Goal: Task Accomplishment & Management: Complete application form

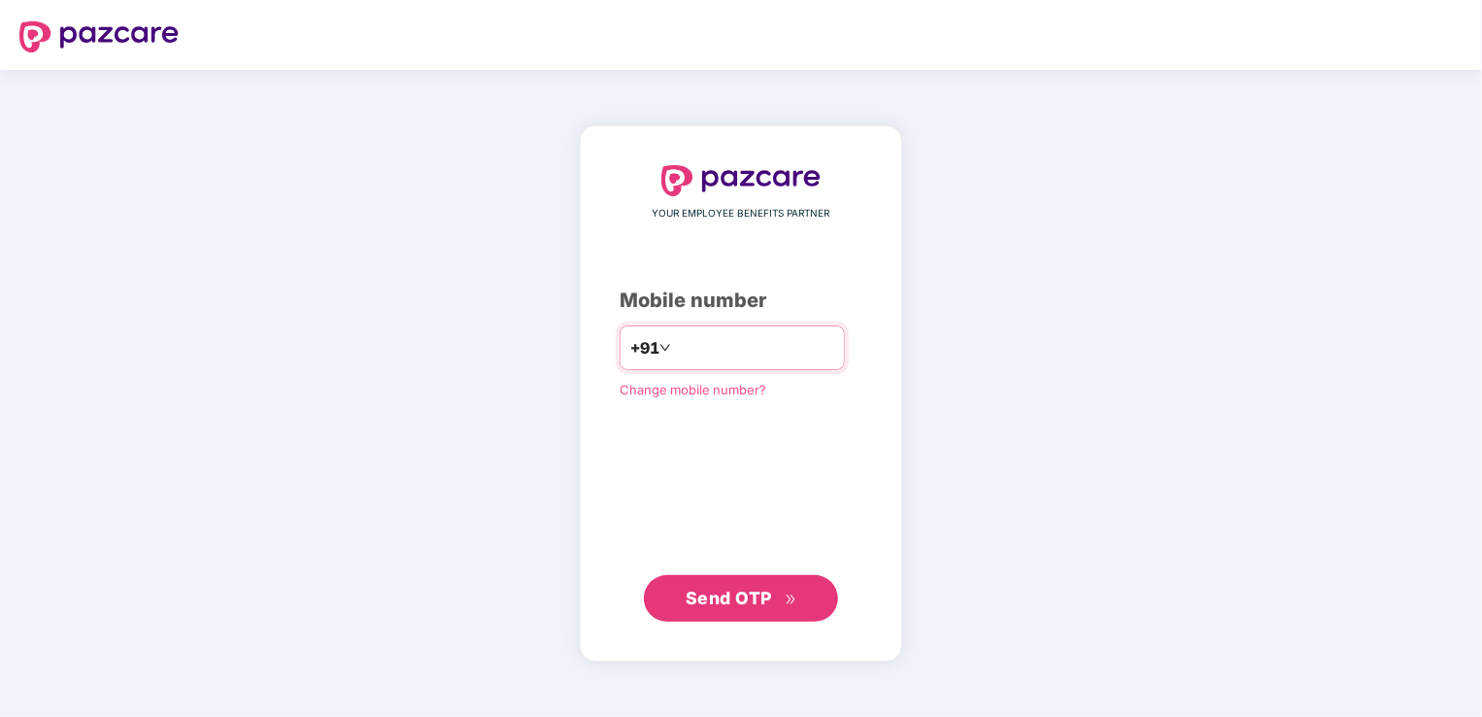
click at [679, 343] on input "number" at bounding box center [754, 347] width 159 height 31
type input "**********"
click at [729, 581] on button "Send OTP" at bounding box center [741, 598] width 194 height 47
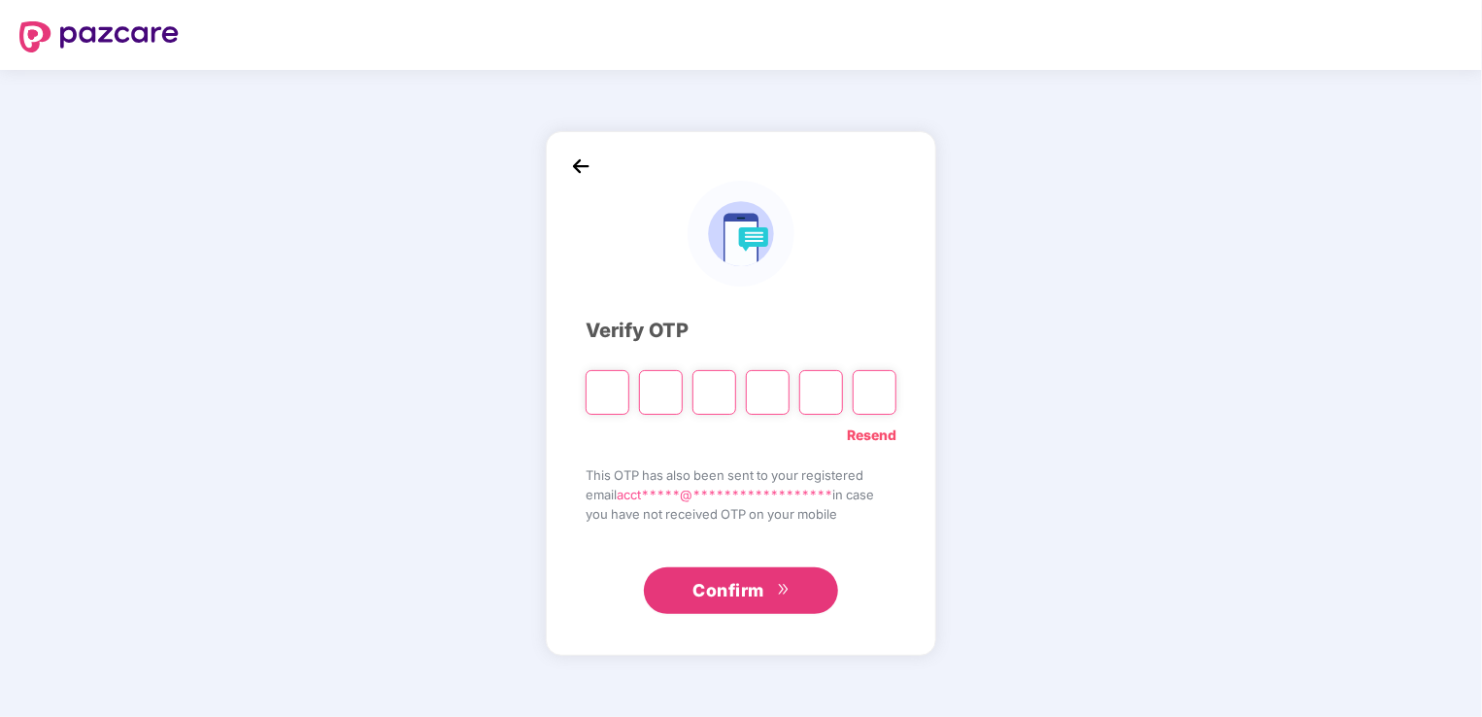
type input "*"
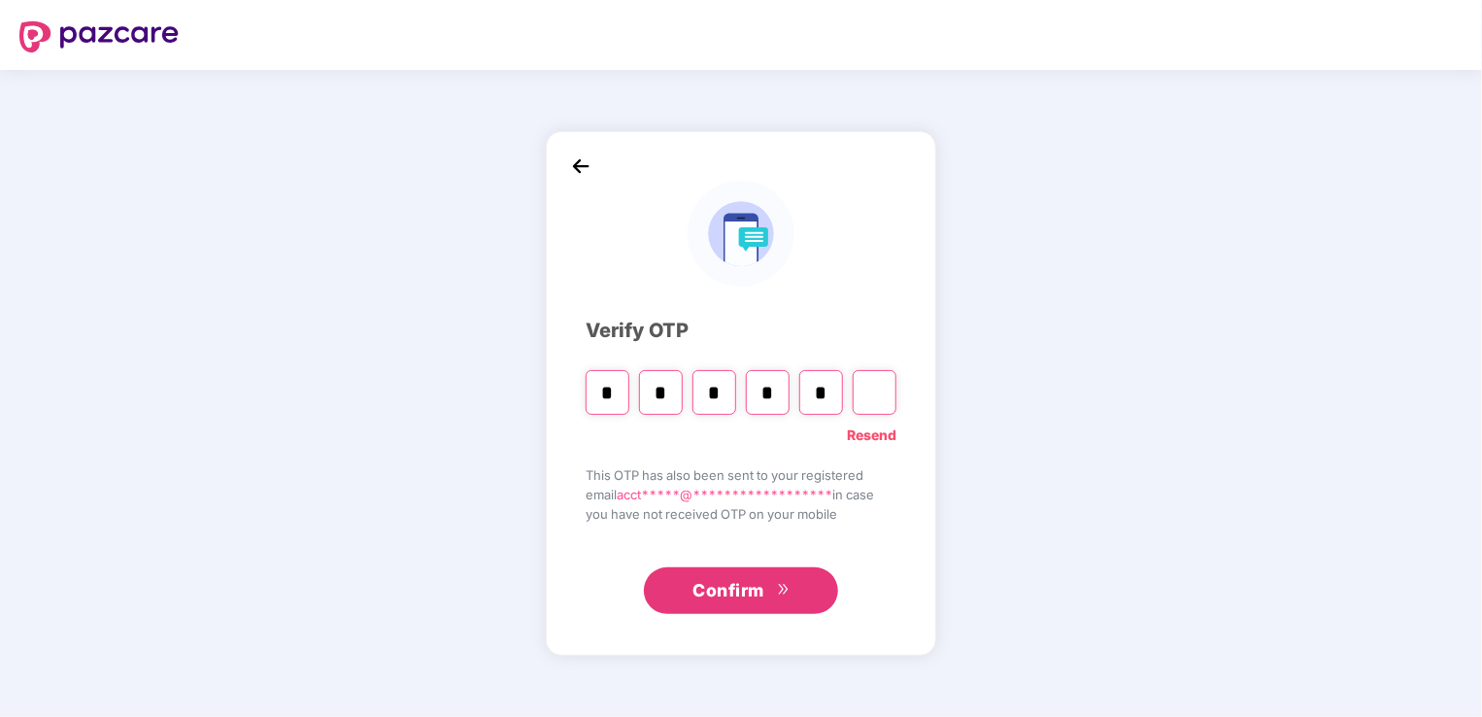
type input "*"
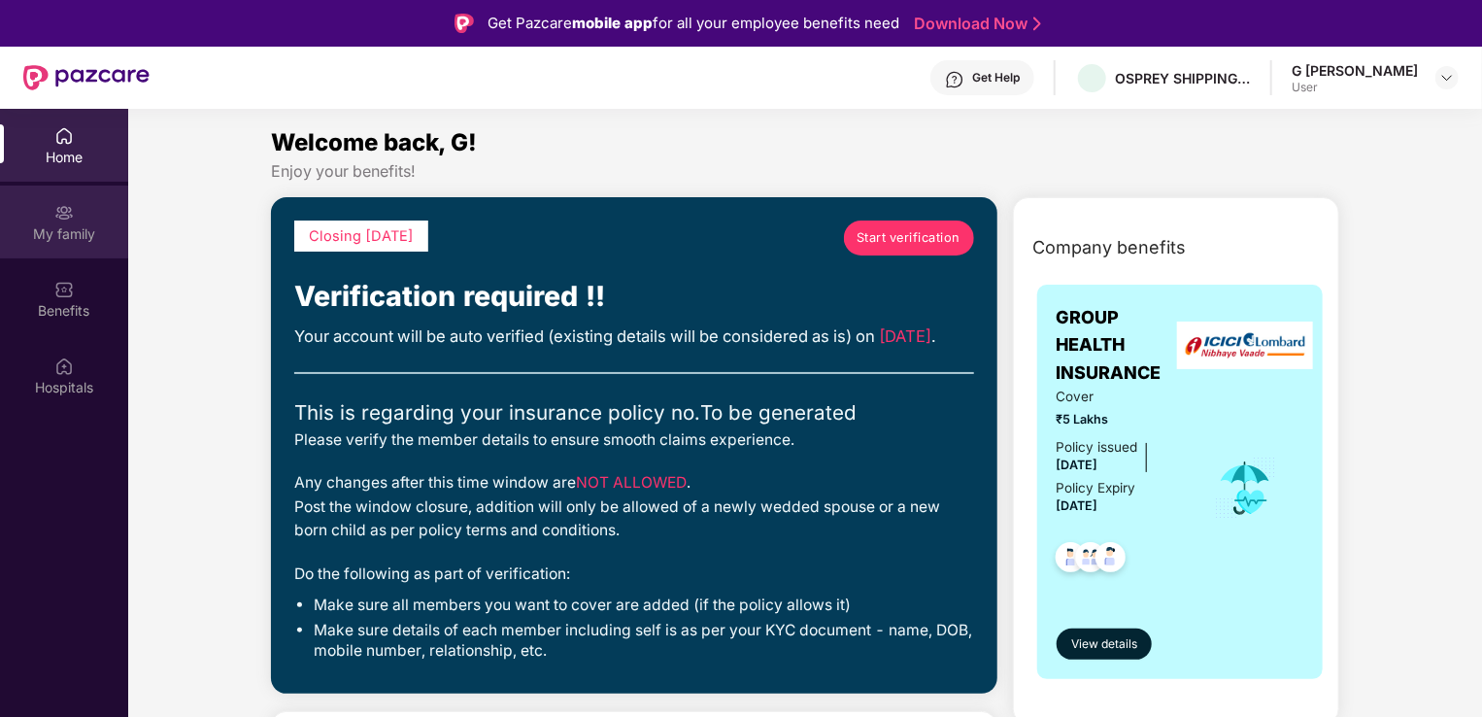
click at [43, 224] on div "My family" at bounding box center [64, 233] width 128 height 19
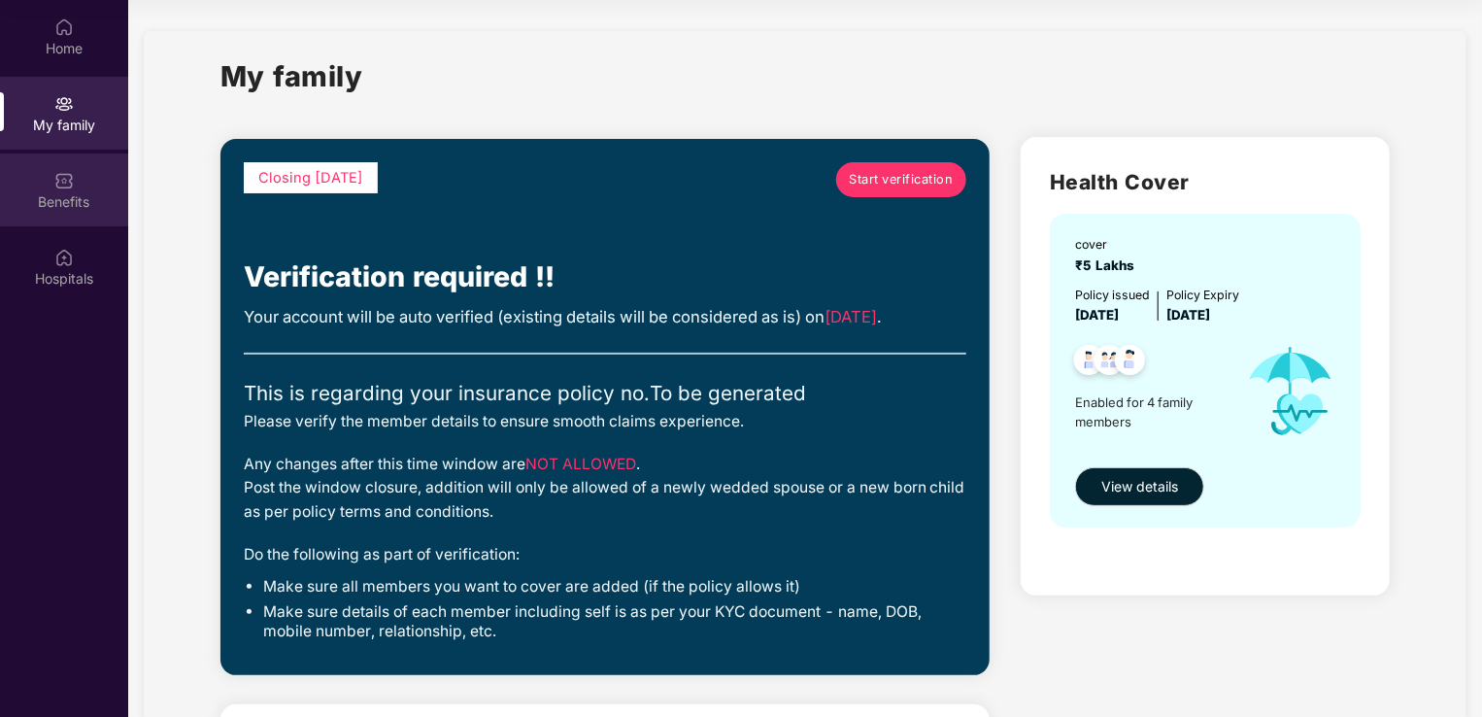
click at [70, 196] on div "Benefits" at bounding box center [64, 201] width 128 height 19
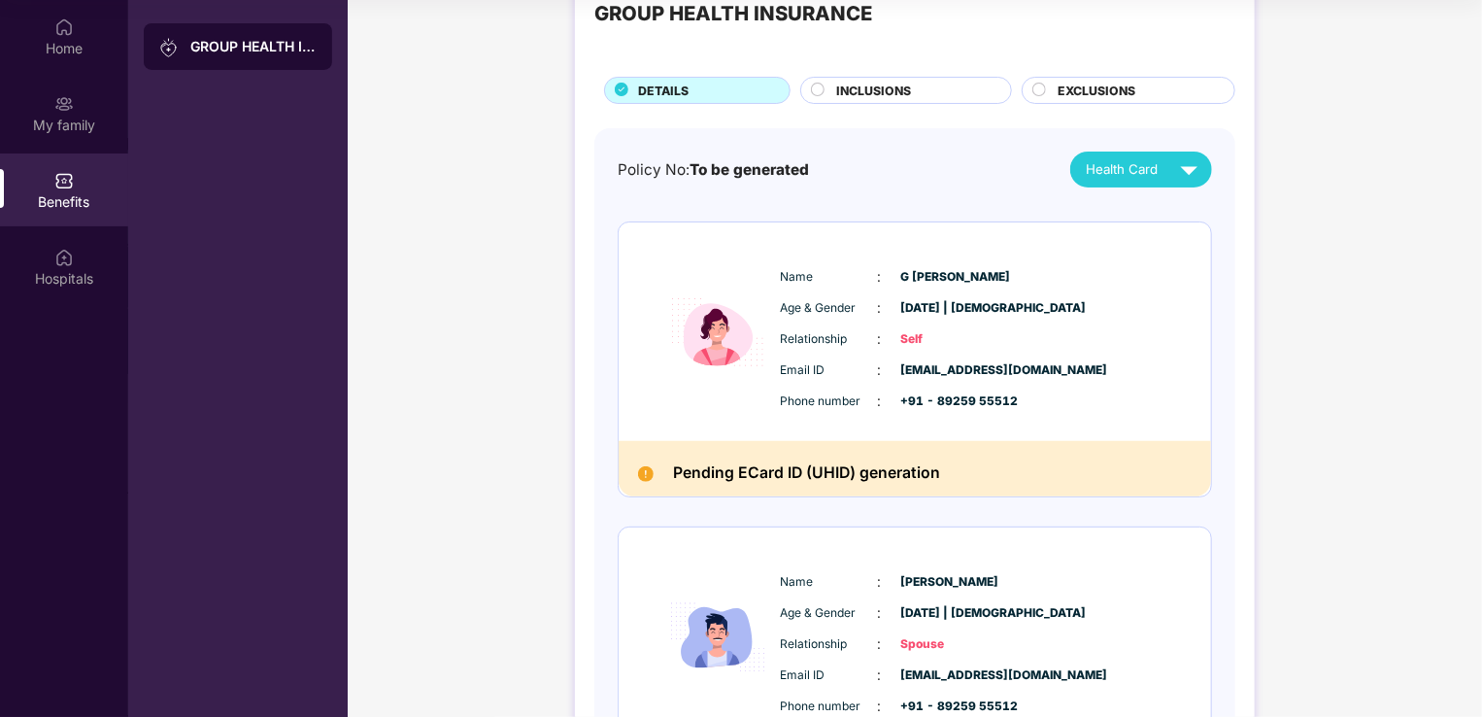
scroll to position [62, 0]
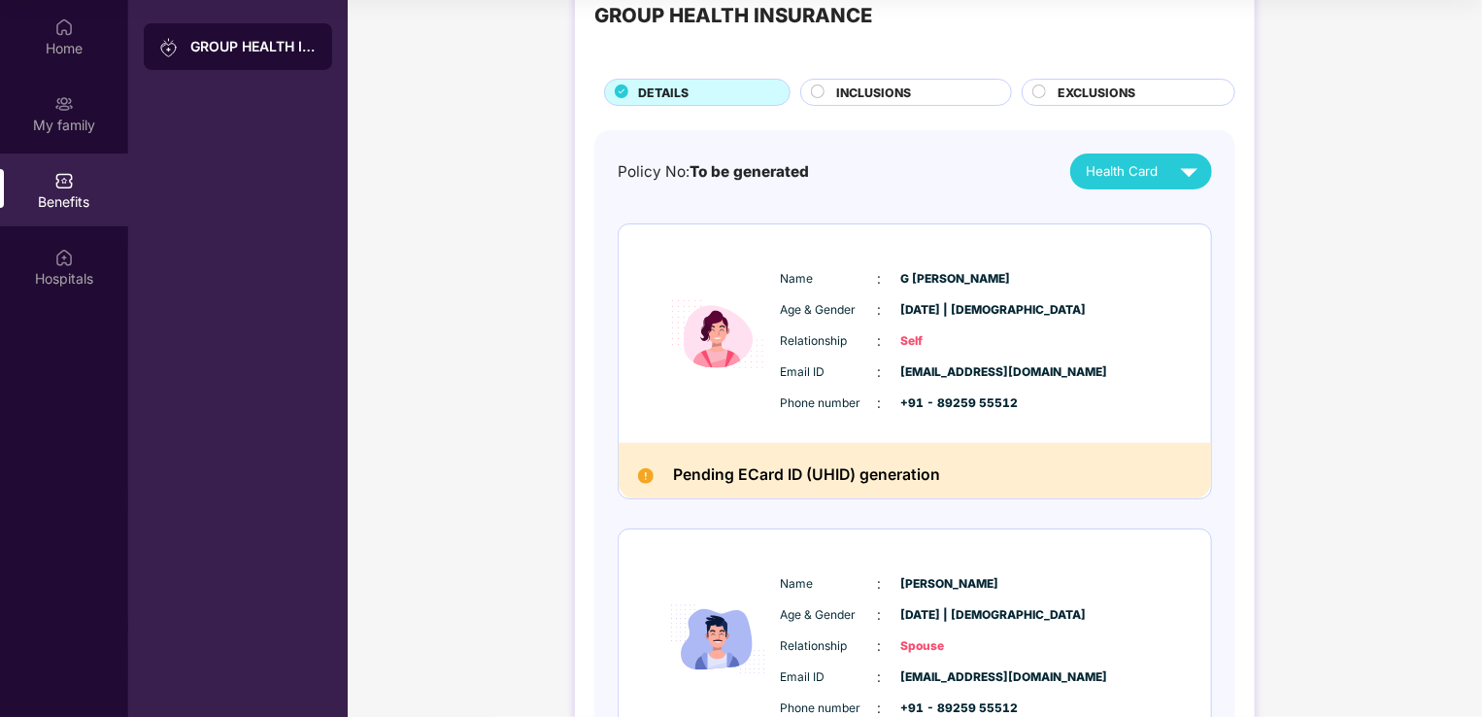
click at [924, 98] on div "INCLUSIONS" at bounding box center [914, 94] width 174 height 21
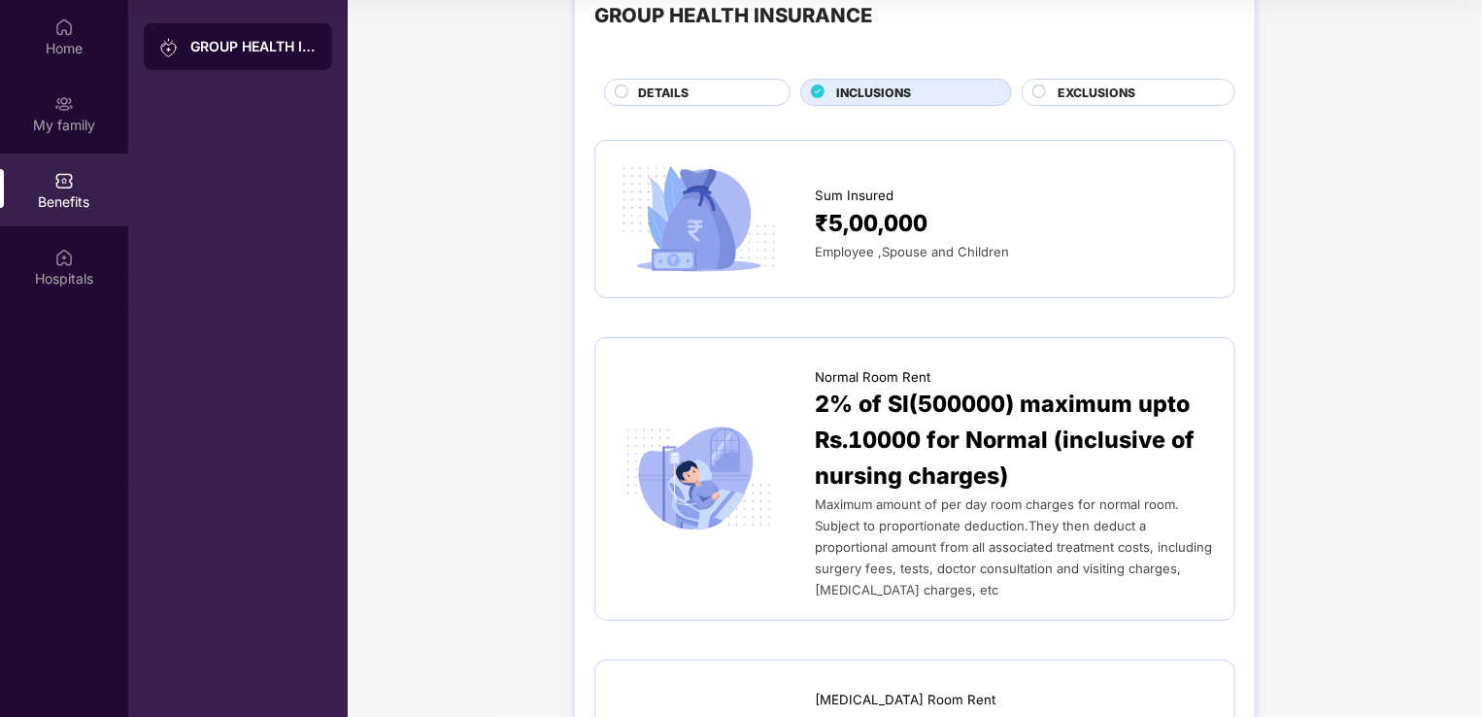
click at [1105, 90] on span "EXCLUSIONS" at bounding box center [1097, 93] width 78 height 18
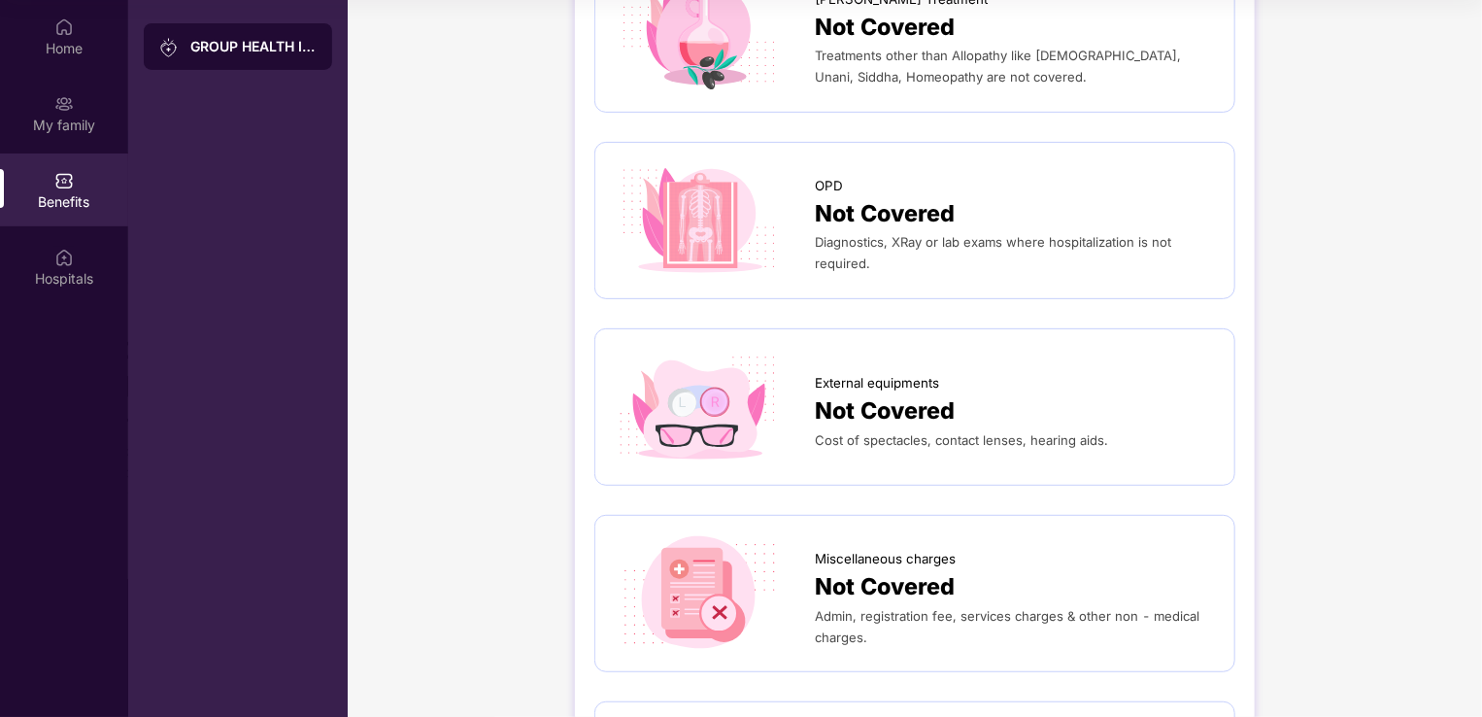
scroll to position [0, 0]
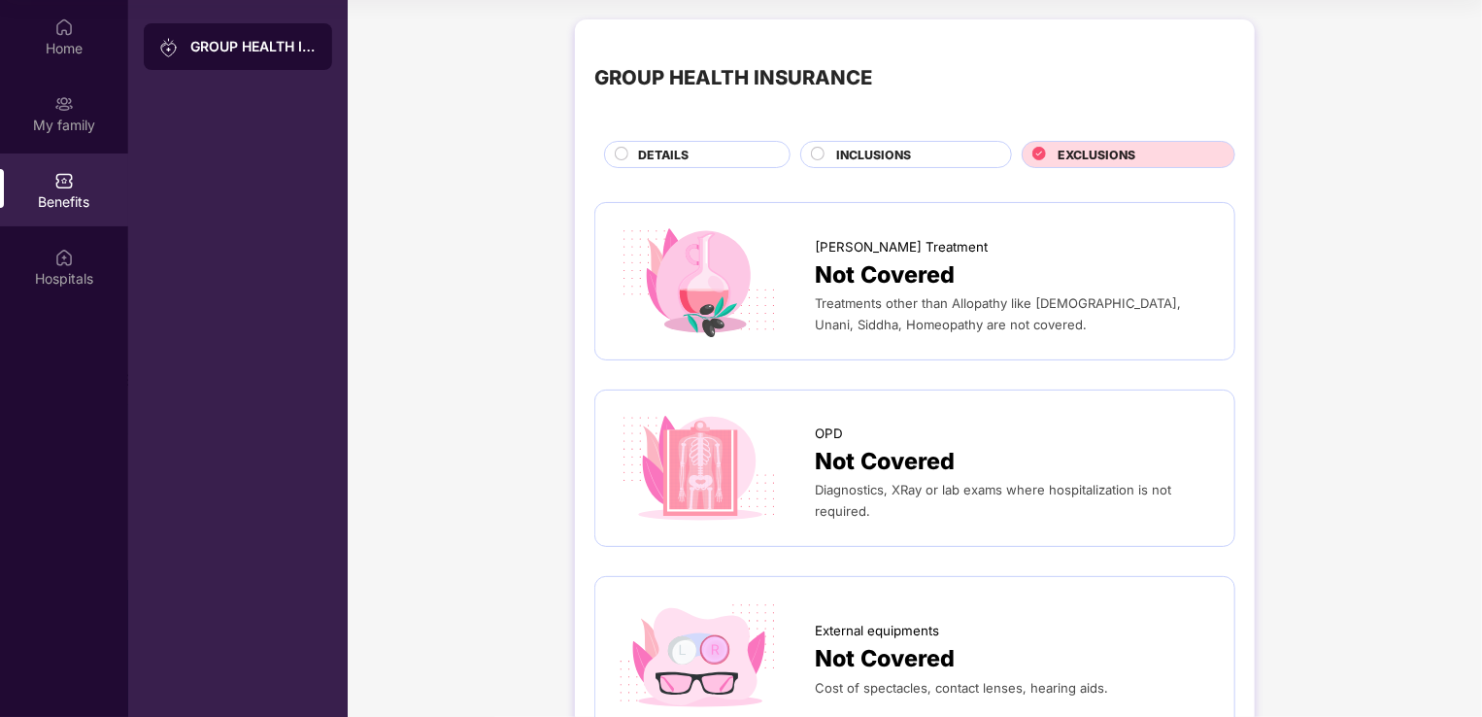
click at [702, 153] on div "DETAILS" at bounding box center [703, 156] width 151 height 21
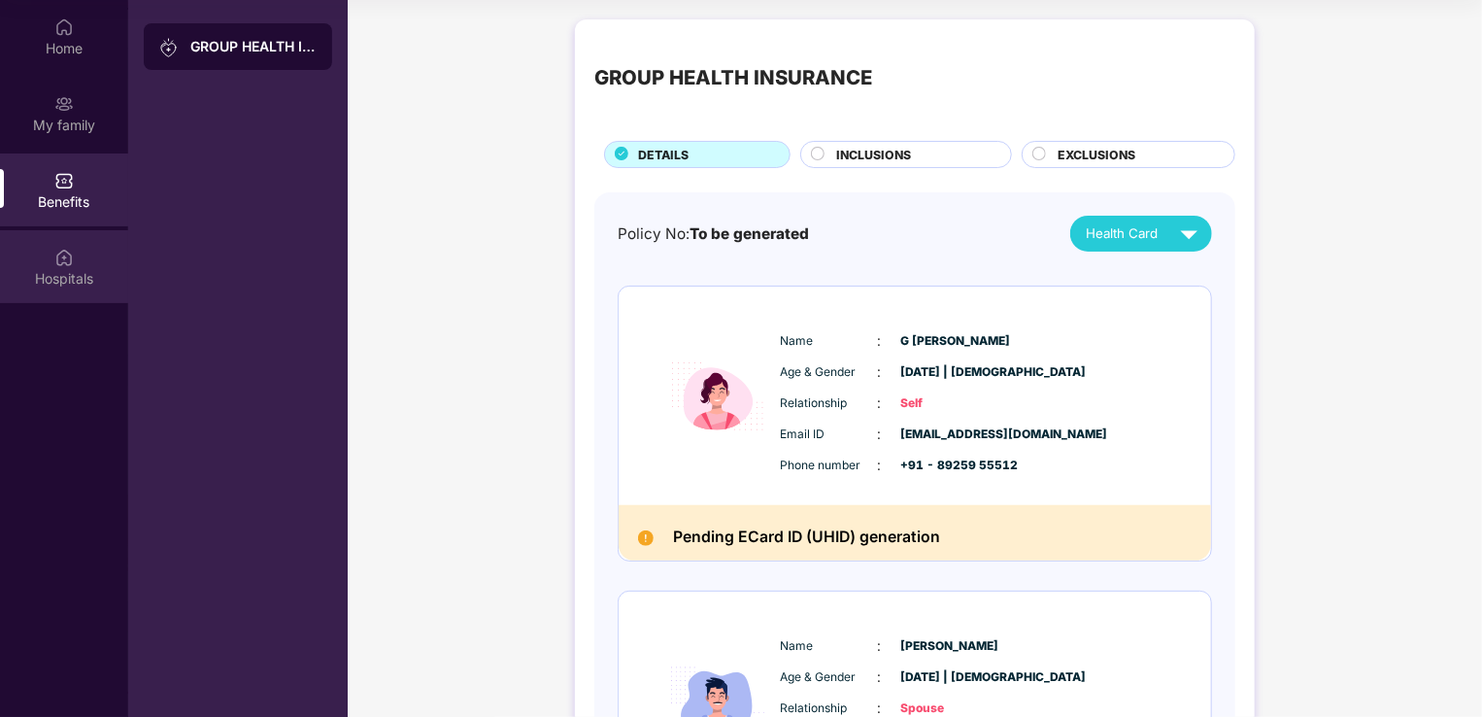
click at [73, 284] on div "Hospitals" at bounding box center [64, 278] width 128 height 19
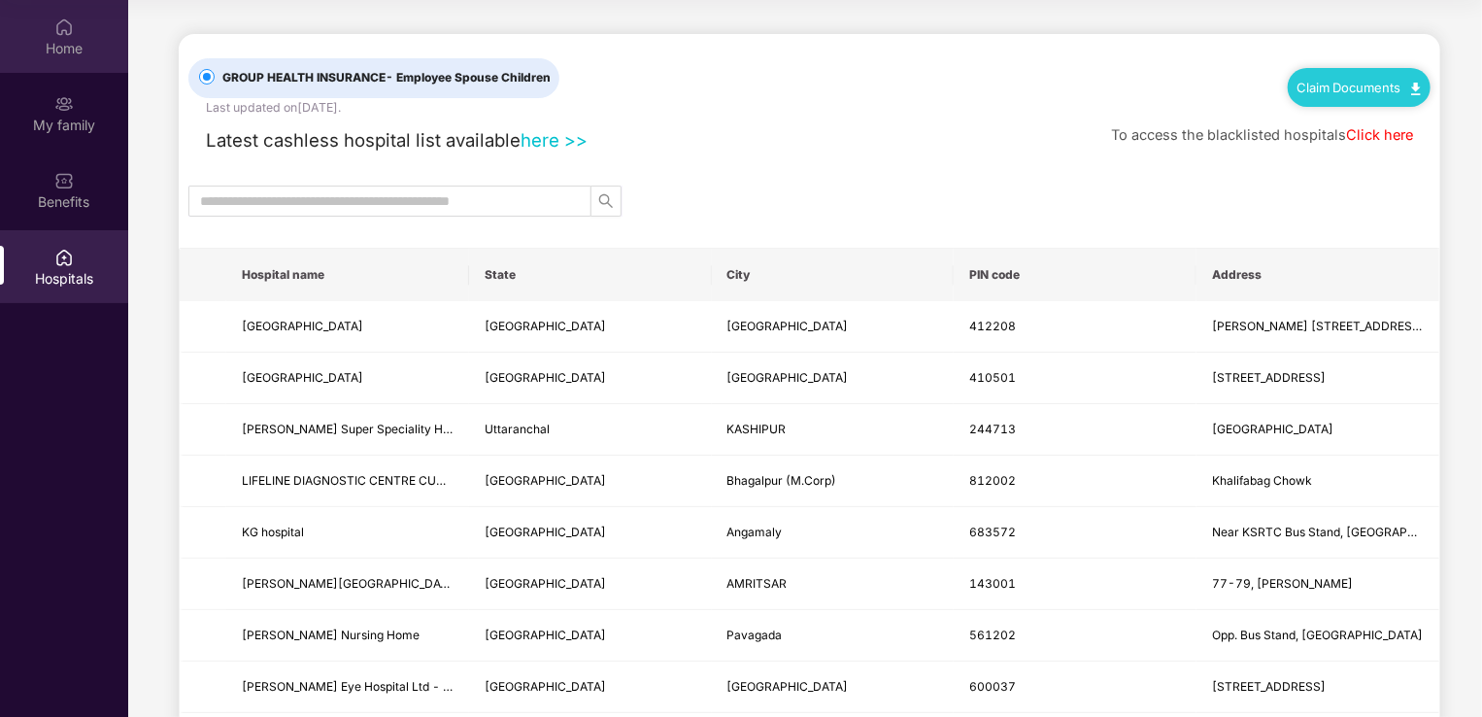
click at [55, 44] on div "Home" at bounding box center [64, 48] width 128 height 19
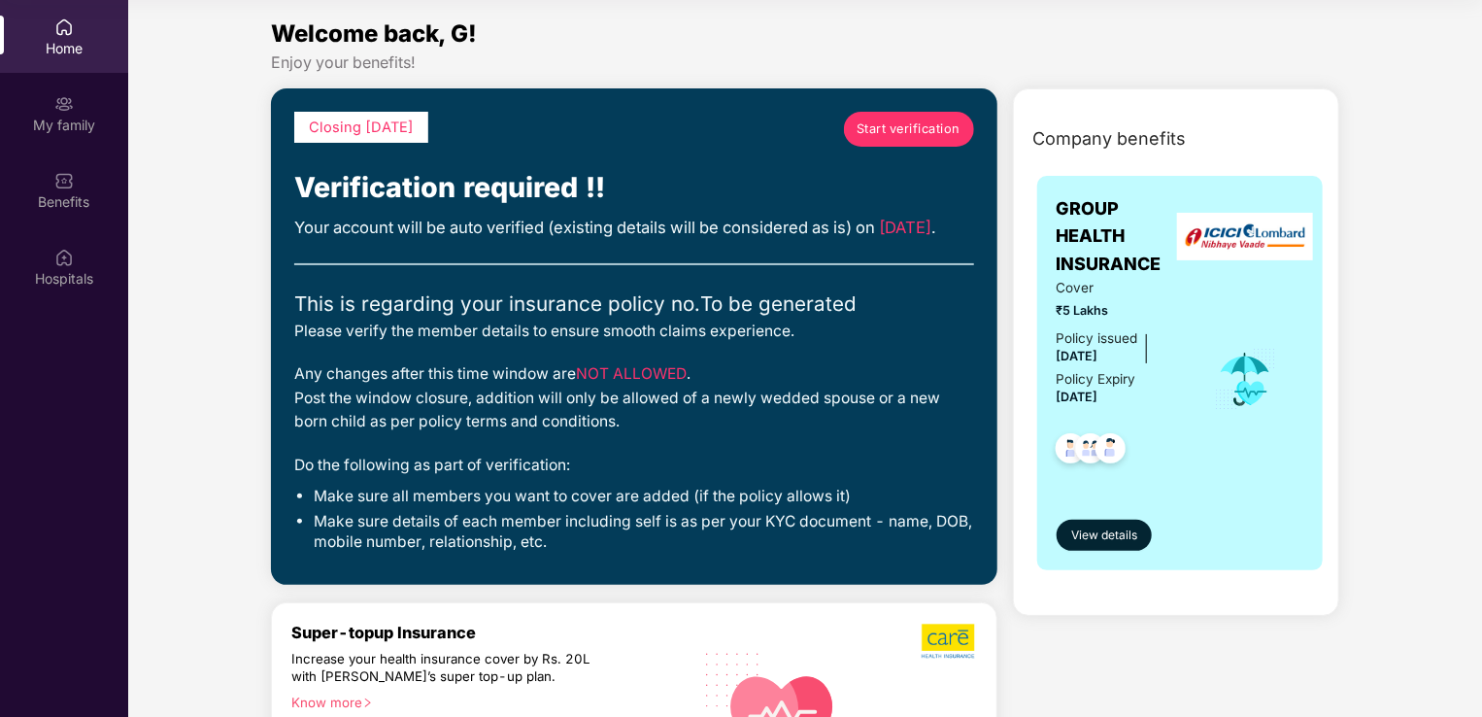
click at [892, 131] on span "Start verification" at bounding box center [909, 128] width 104 height 19
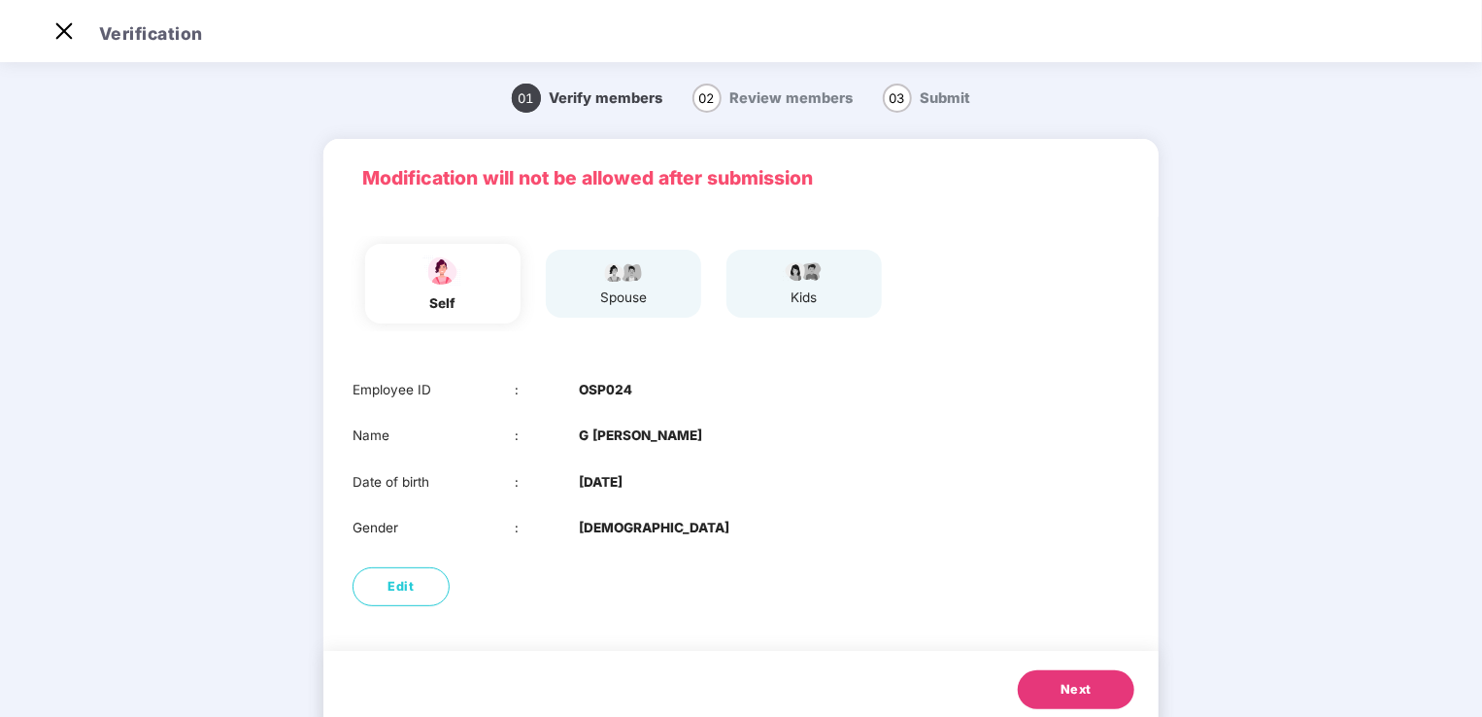
scroll to position [55, 0]
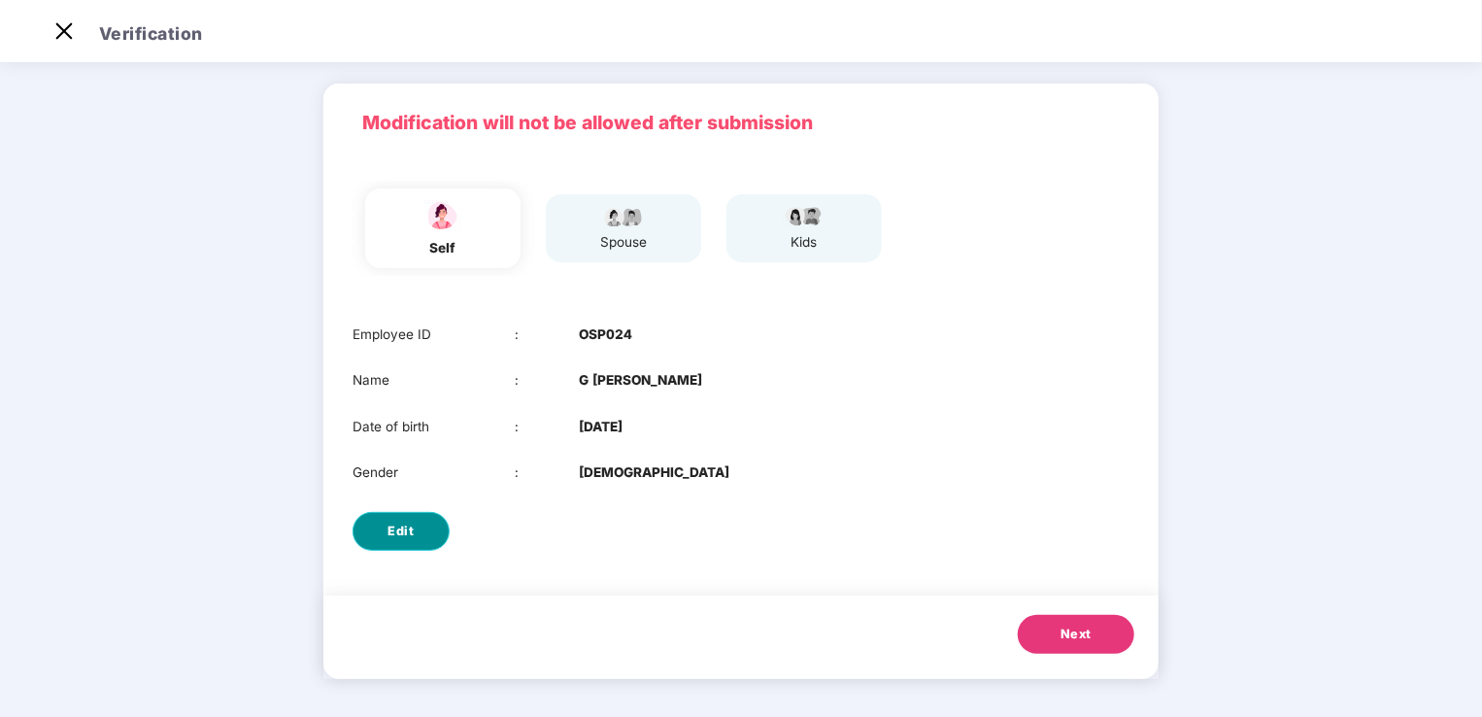
click at [388, 521] on span "Edit" at bounding box center [401, 530] width 26 height 19
select select "******"
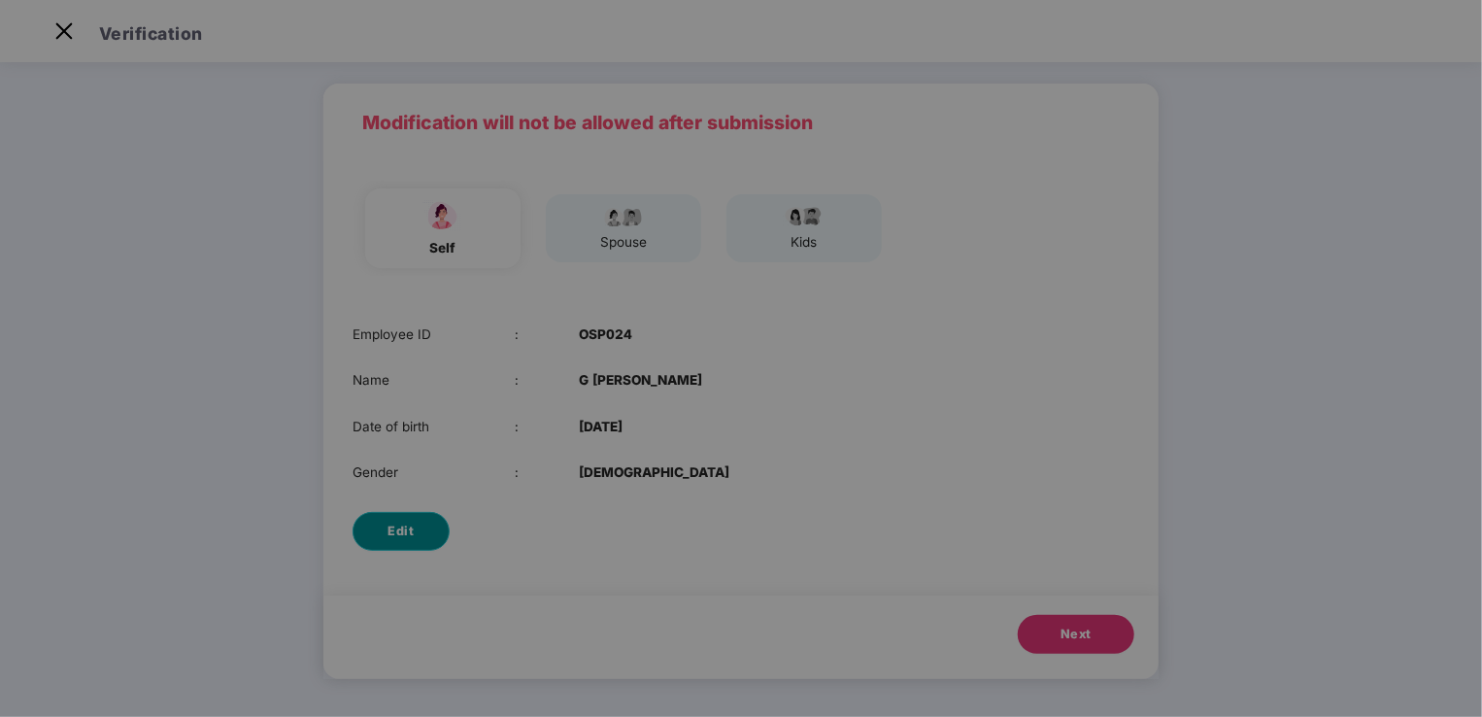
scroll to position [0, 0]
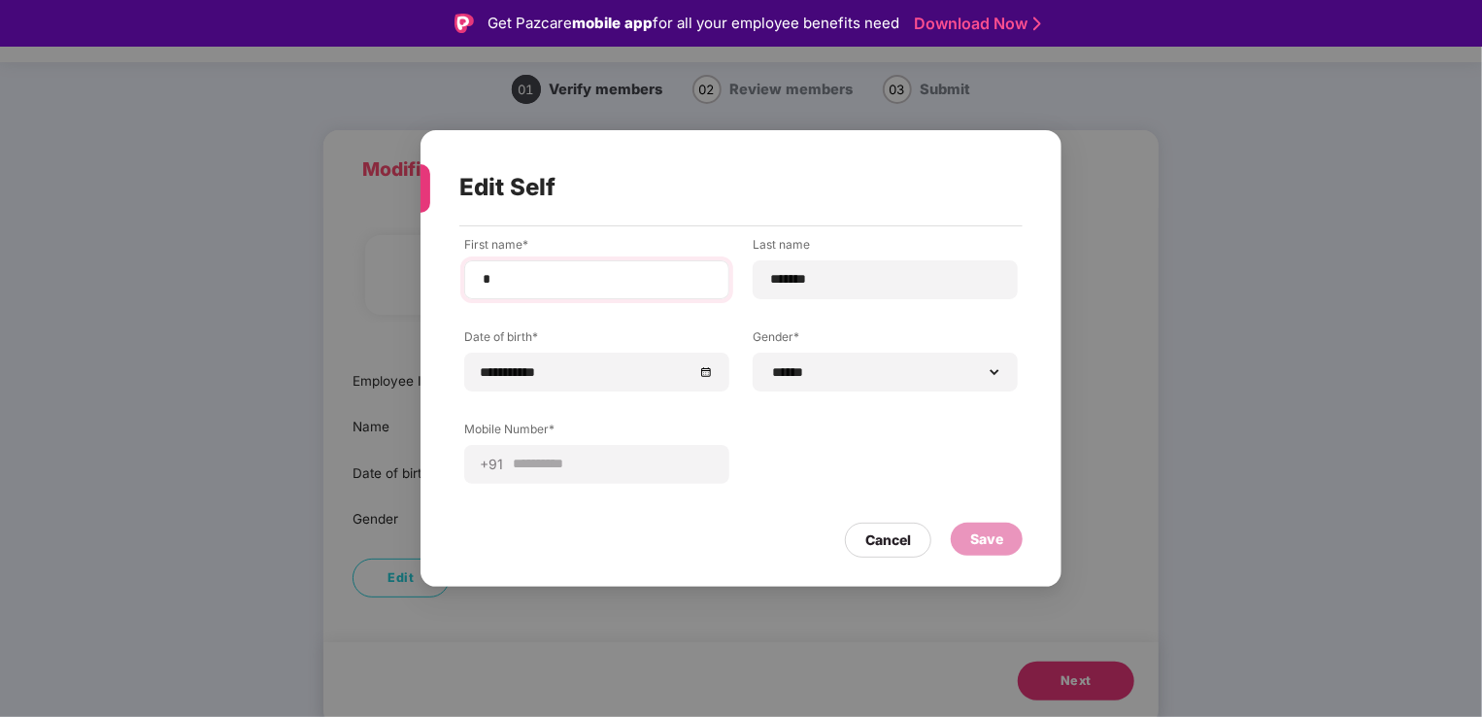
click at [540, 268] on div "*" at bounding box center [596, 279] width 265 height 39
click at [575, 279] on input "*" at bounding box center [597, 279] width 232 height 20
type input "*"
type input "*******"
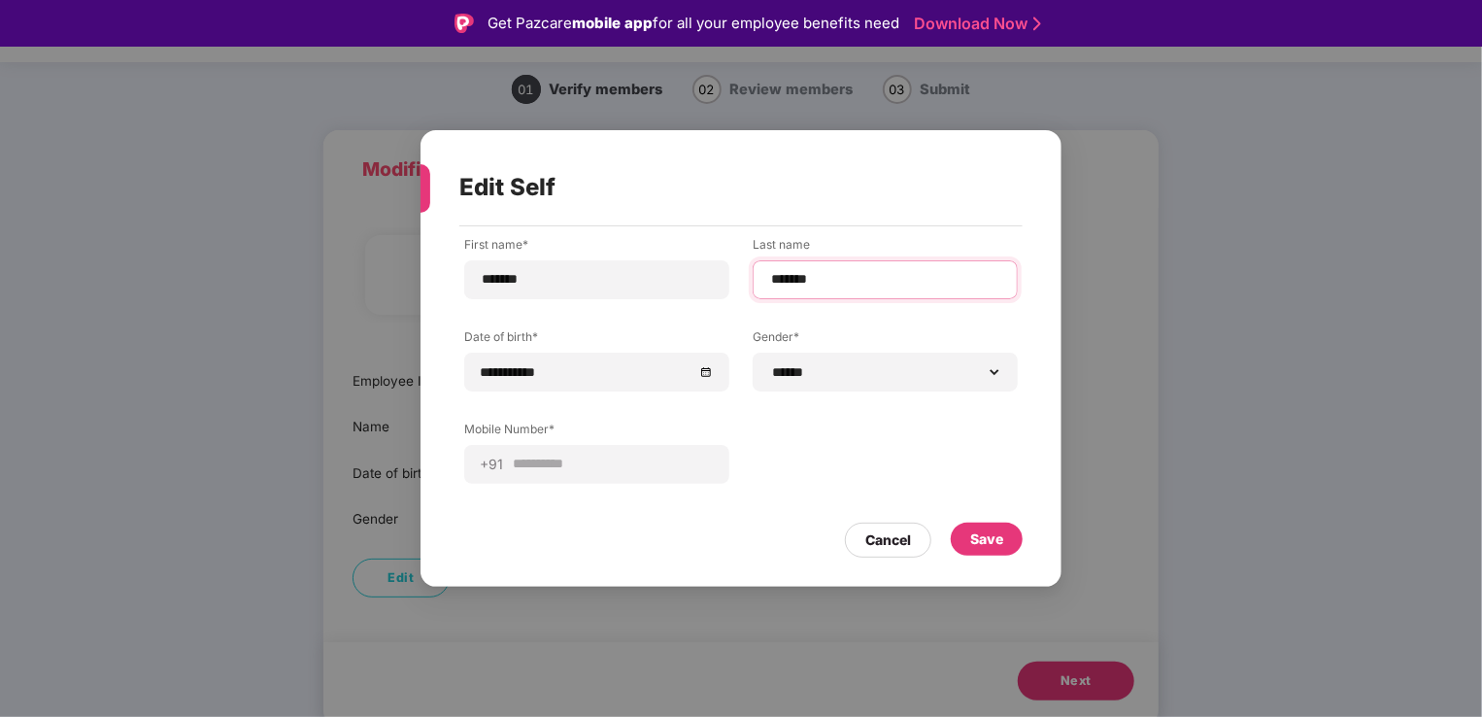
click at [826, 278] on input "*******" at bounding box center [885, 279] width 232 height 20
type input "*"
type input "**********"
click at [992, 538] on div "Save" at bounding box center [986, 538] width 33 height 21
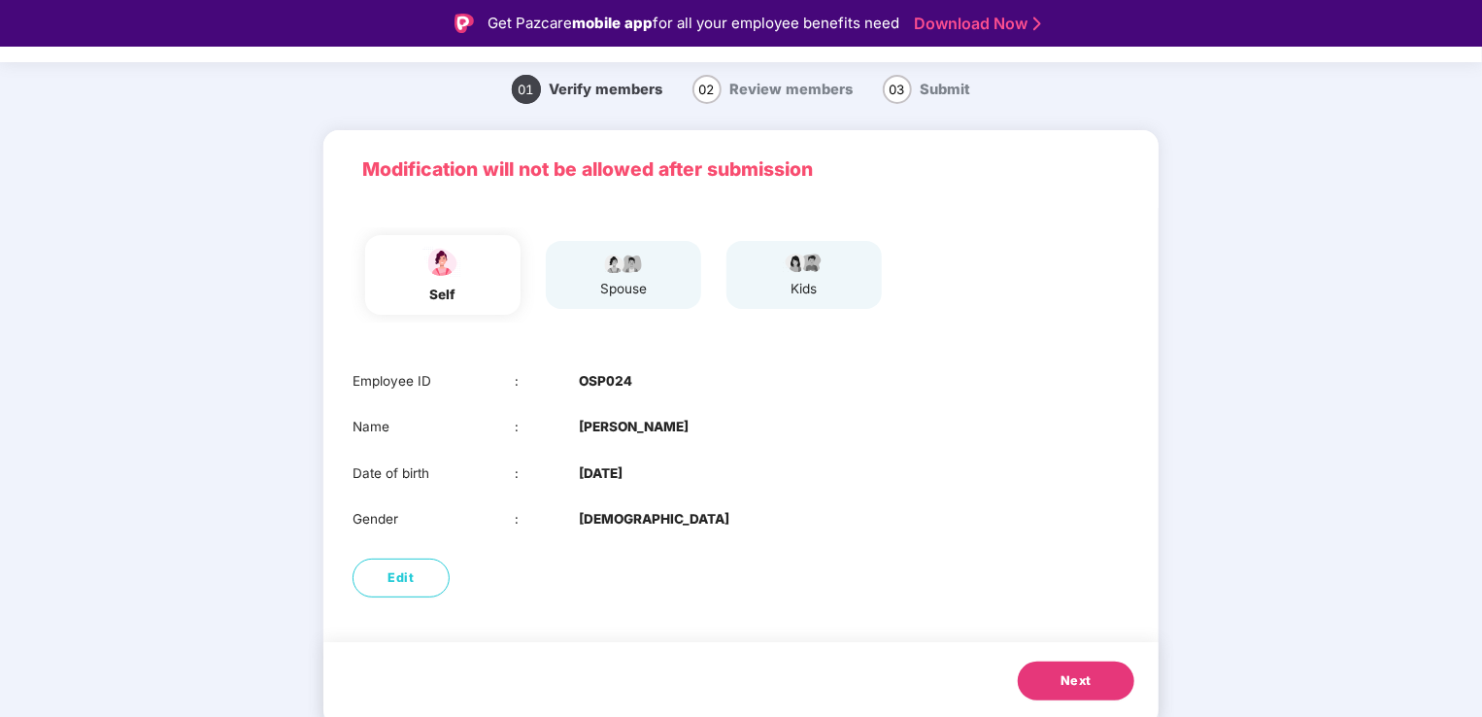
scroll to position [47, 0]
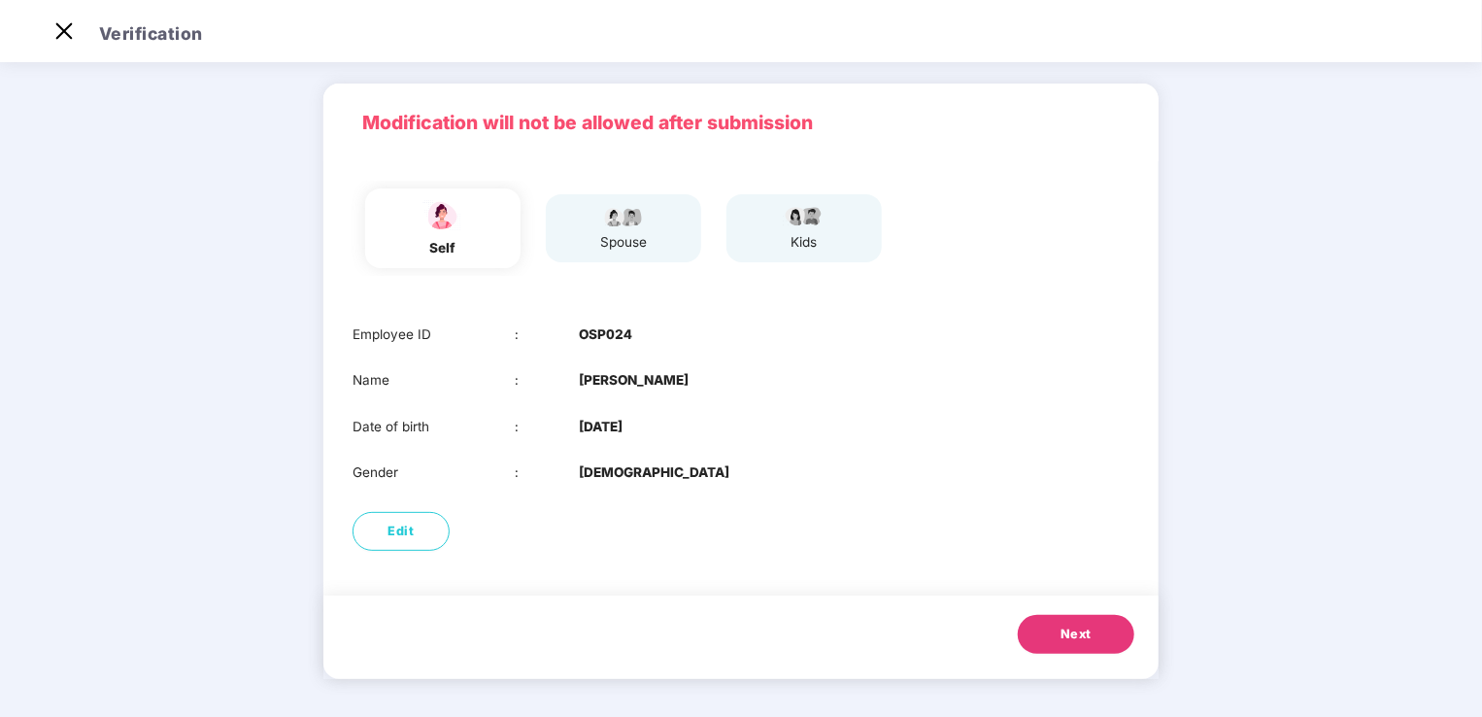
click at [1068, 640] on span "Next" at bounding box center [1075, 633] width 31 height 19
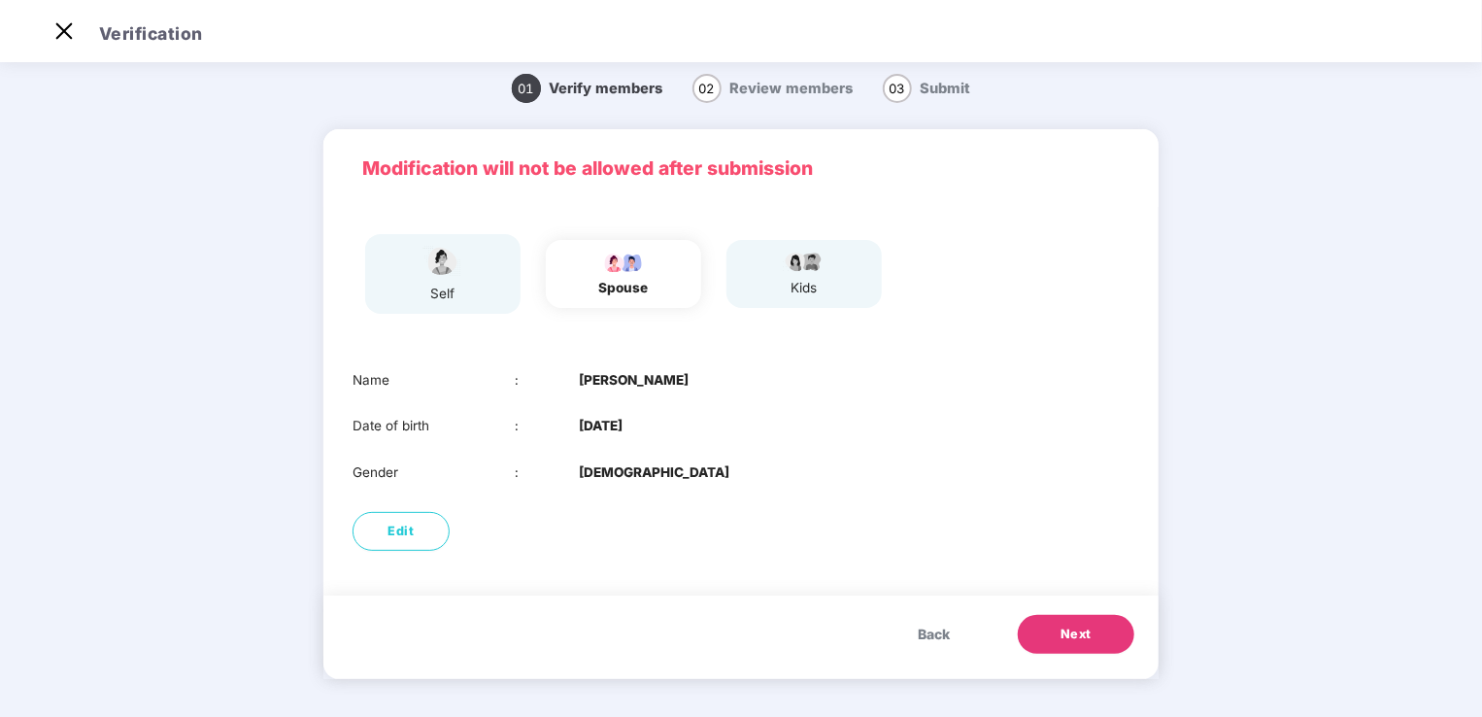
click at [1068, 640] on span "Next" at bounding box center [1075, 633] width 31 height 19
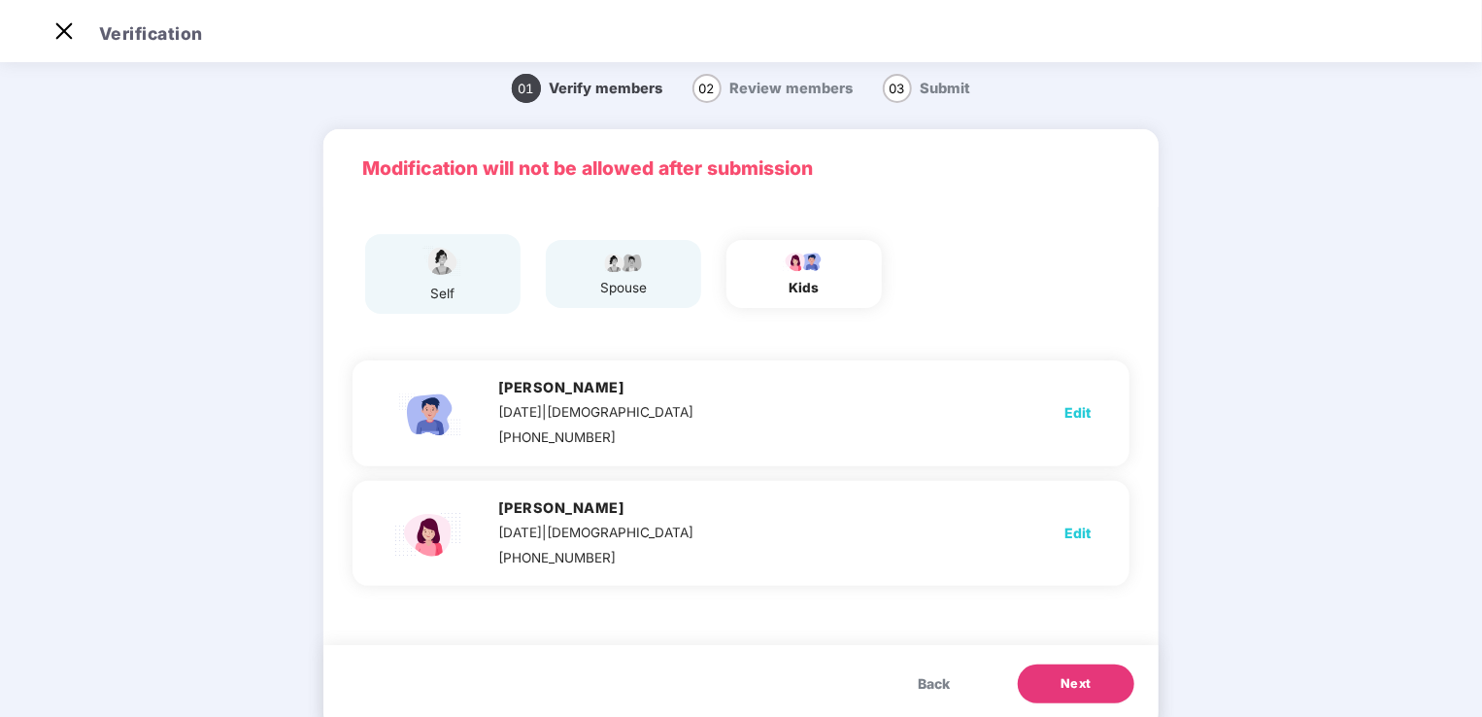
scroll to position [55, 0]
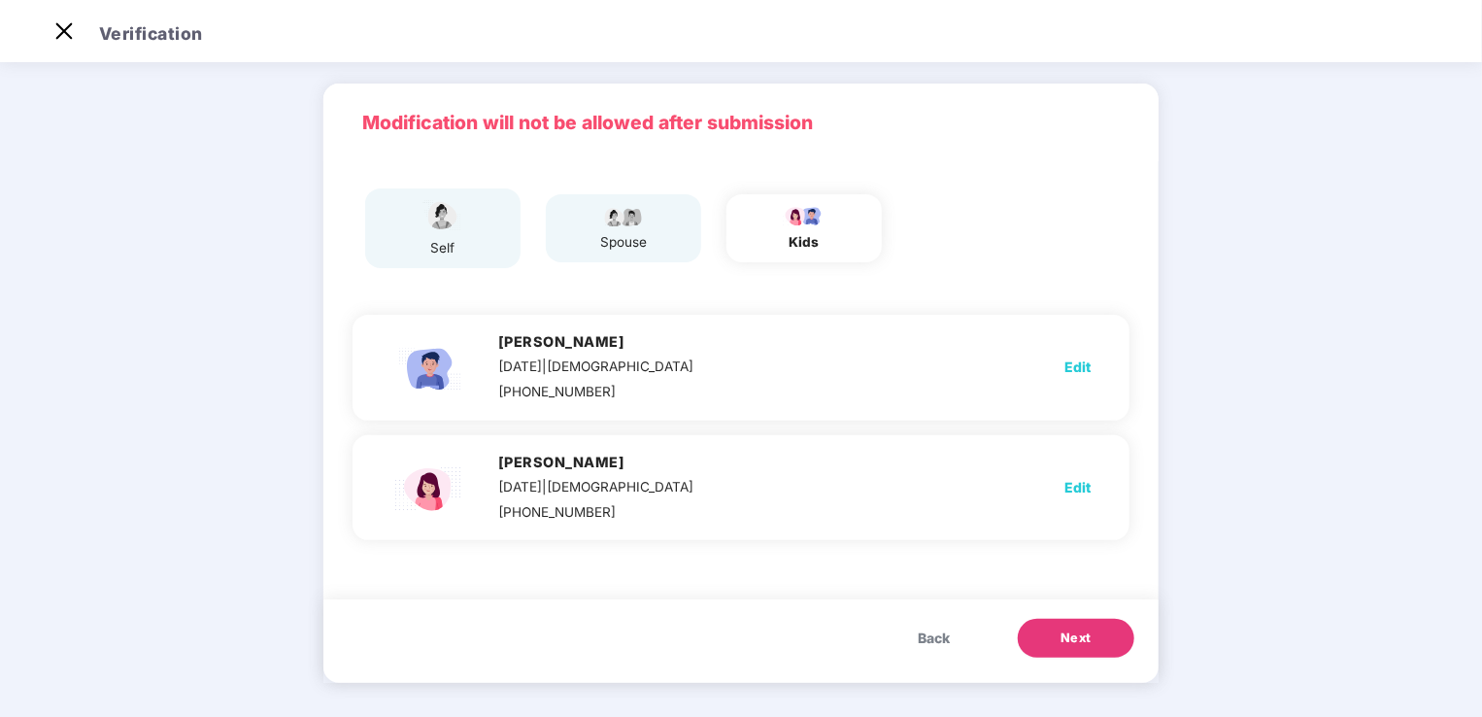
click at [1073, 370] on span "Edit" at bounding box center [1077, 366] width 26 height 21
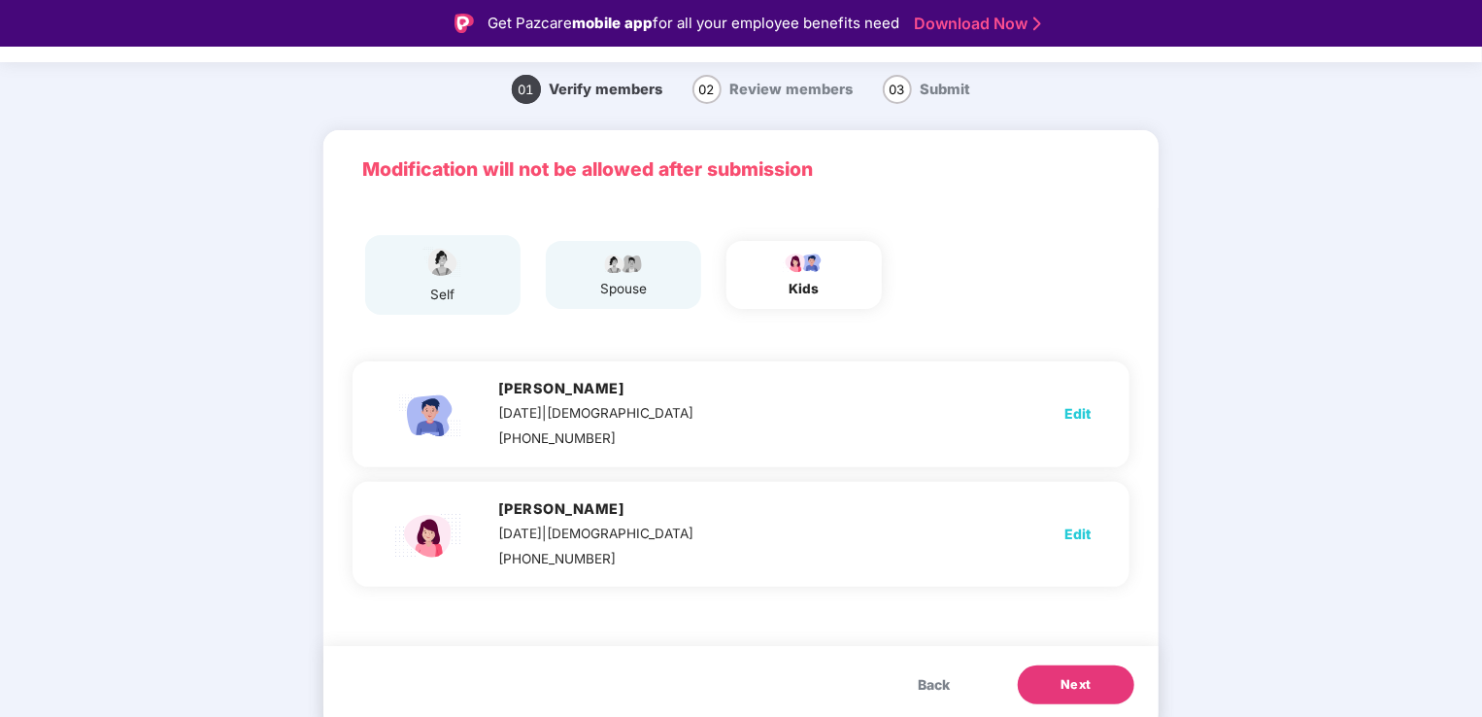
select select "****"
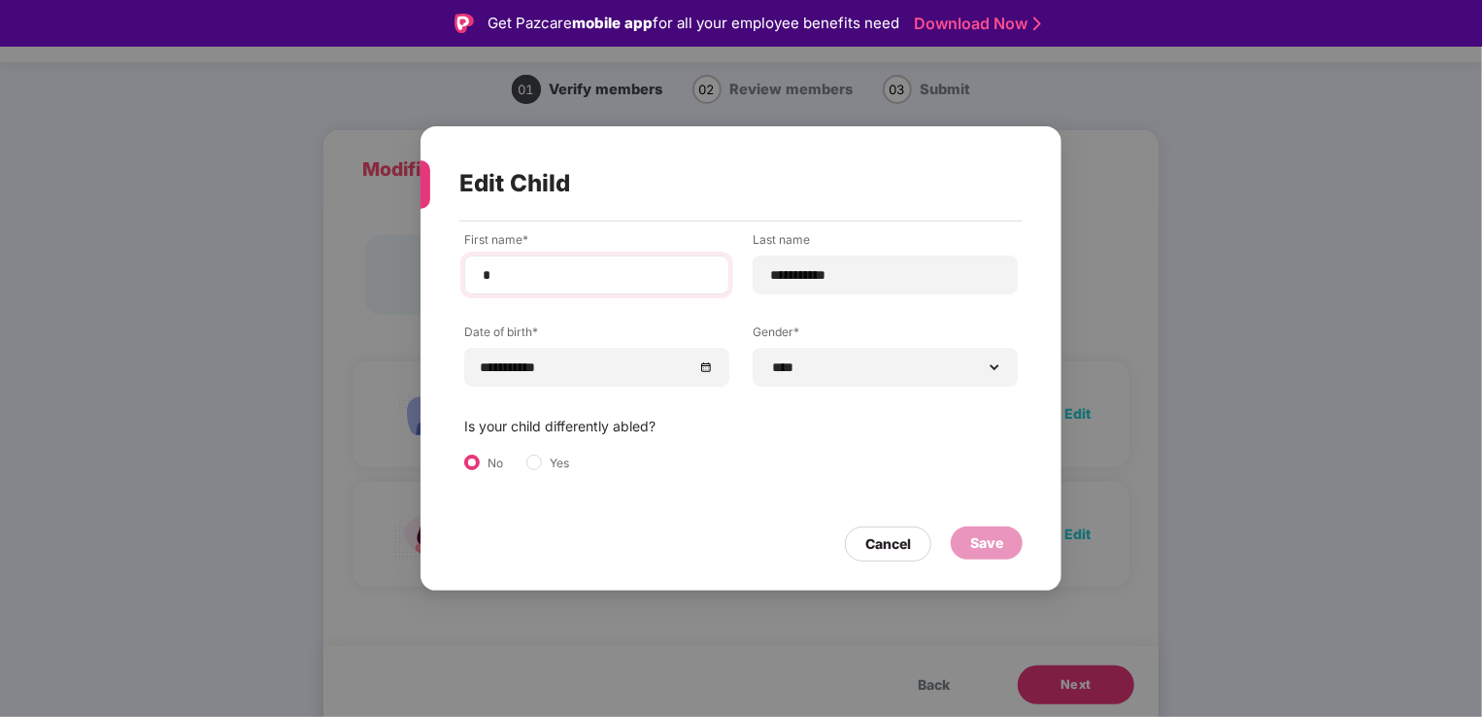
click at [528, 262] on div "*" at bounding box center [596, 274] width 265 height 39
click at [517, 280] on input "*" at bounding box center [597, 275] width 232 height 20
type input "*"
type input "**********"
type input "*"
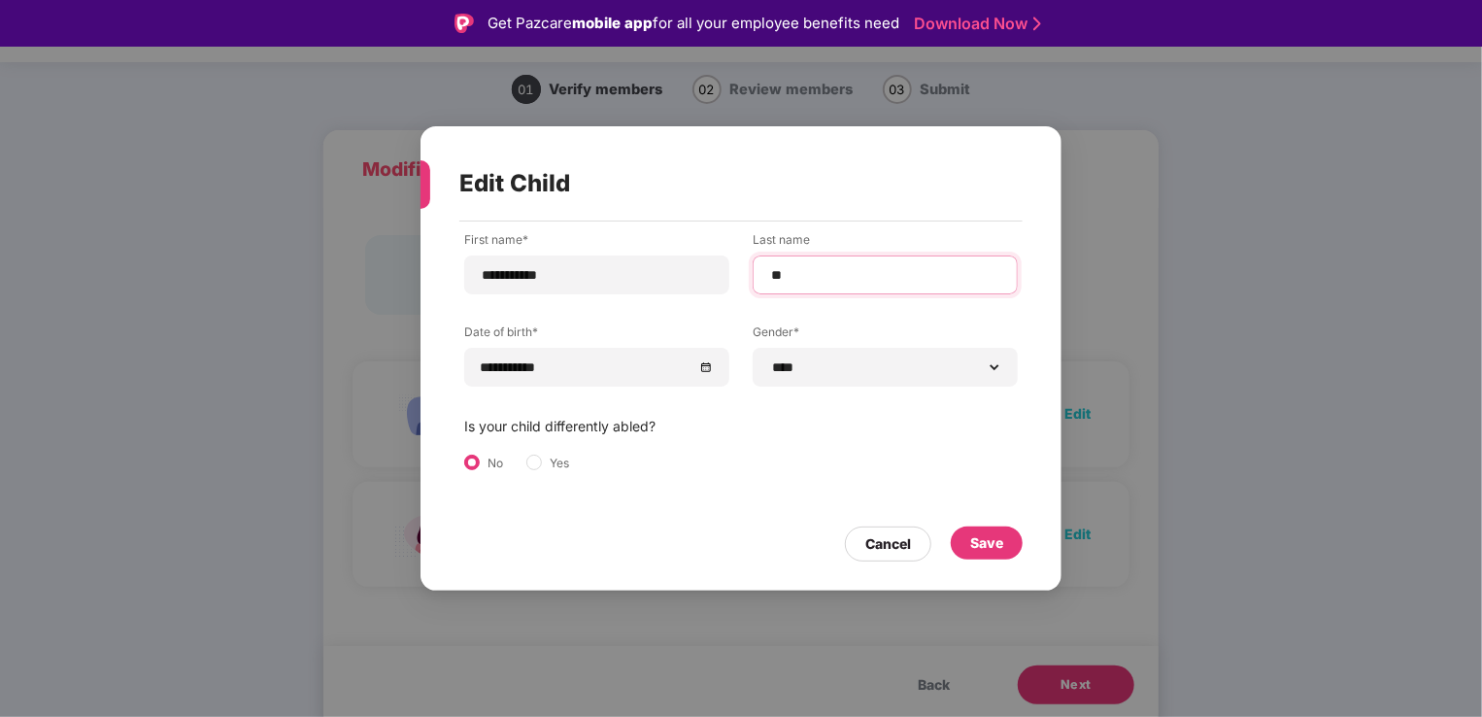
type input "**********"
click at [992, 549] on div "Save" at bounding box center [986, 542] width 33 height 21
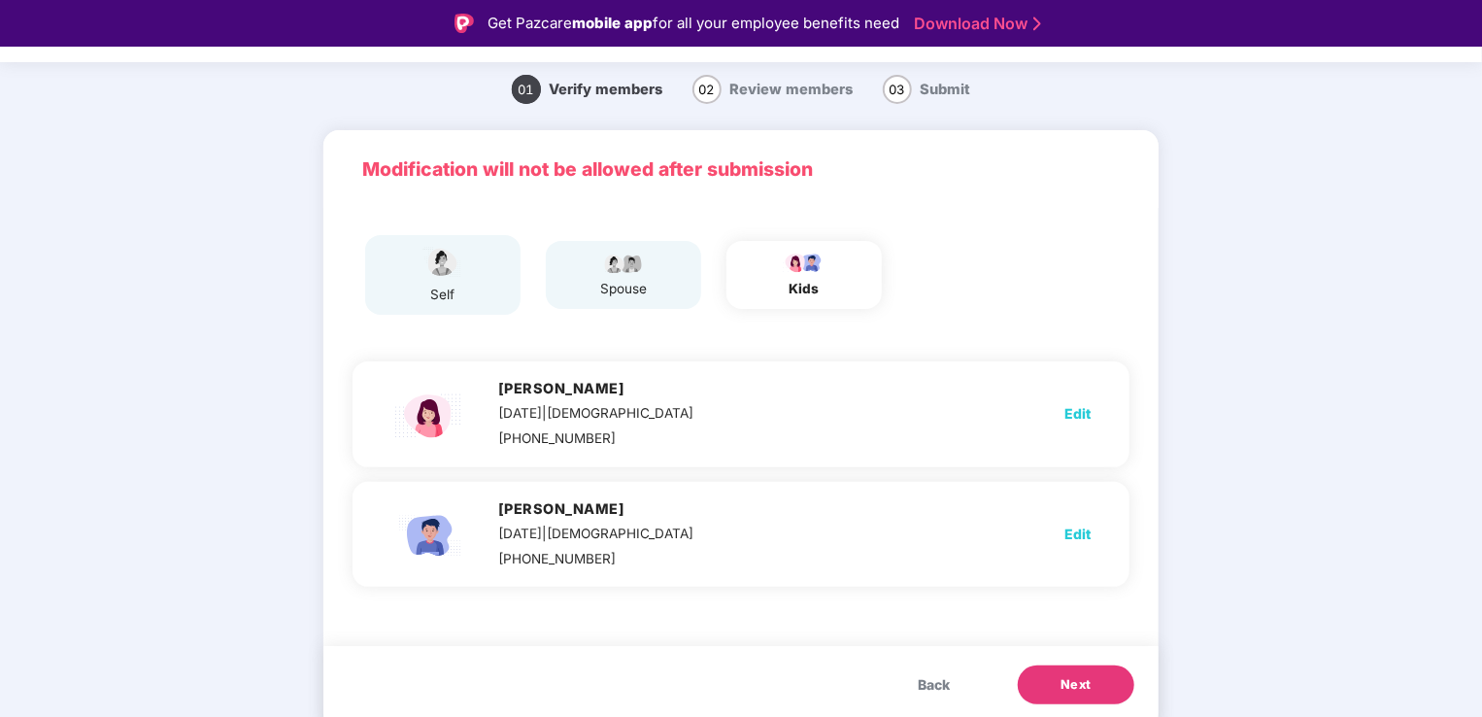
click at [1075, 414] on span "Edit" at bounding box center [1077, 413] width 26 height 21
select select "******"
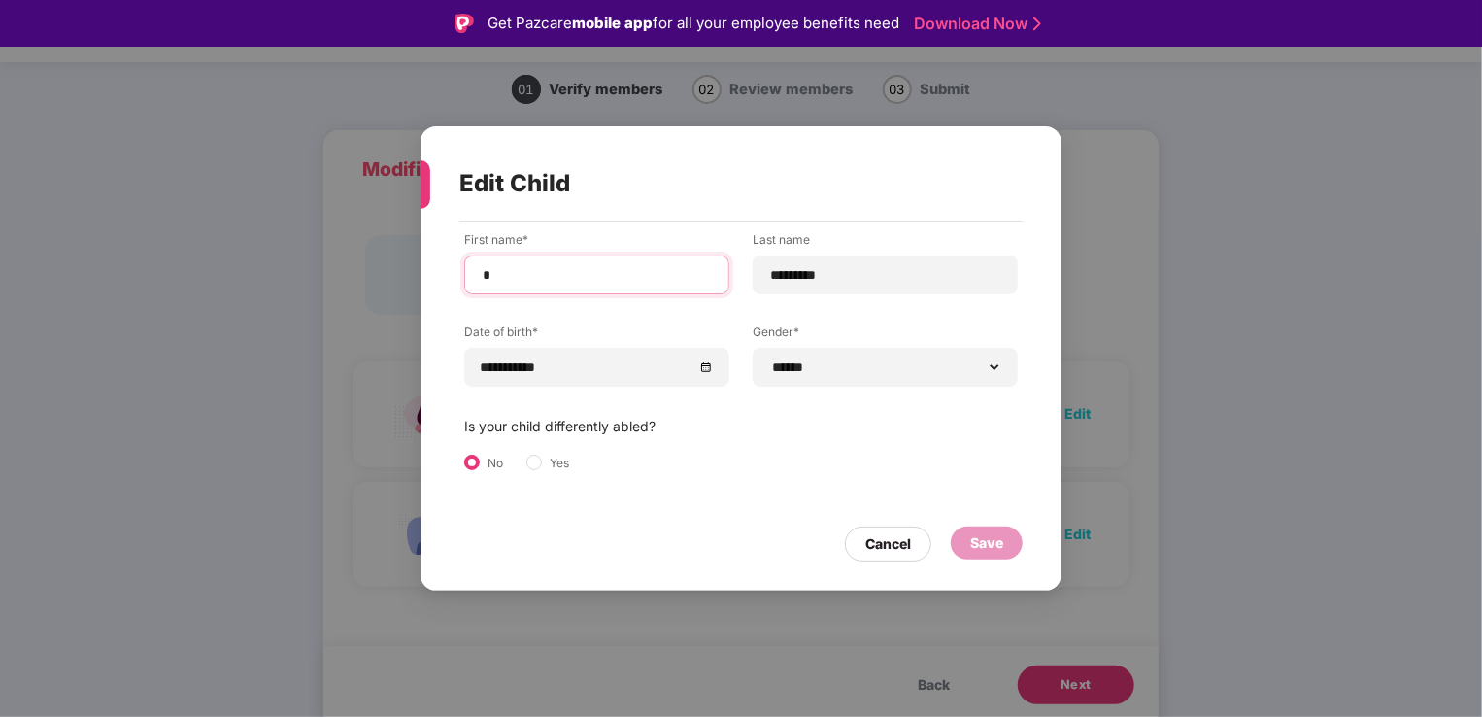
click at [512, 275] on input "*" at bounding box center [597, 275] width 232 height 20
type input "*"
type input "*********"
click at [834, 273] on input "*********" at bounding box center [885, 275] width 232 height 20
type input "*"
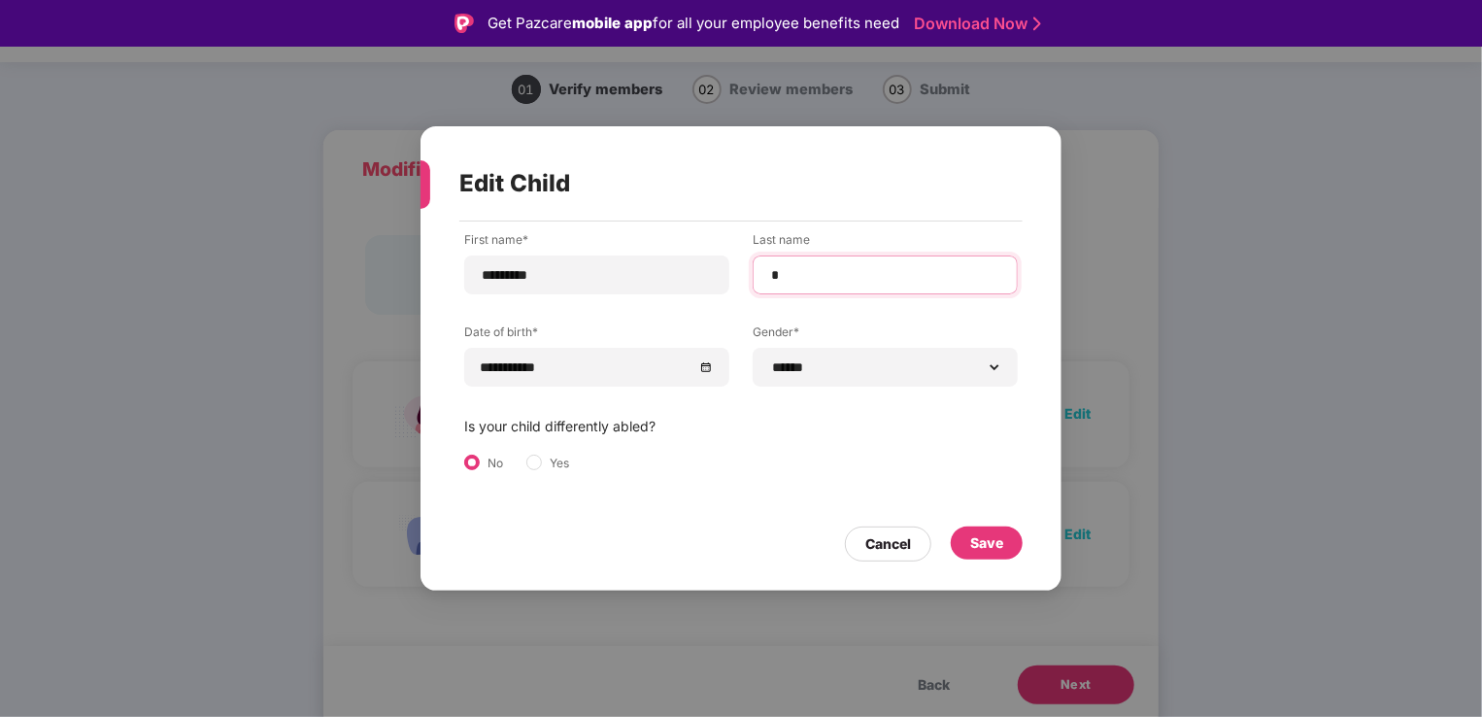
type input "**********"
click at [998, 541] on div "Save" at bounding box center [986, 542] width 33 height 21
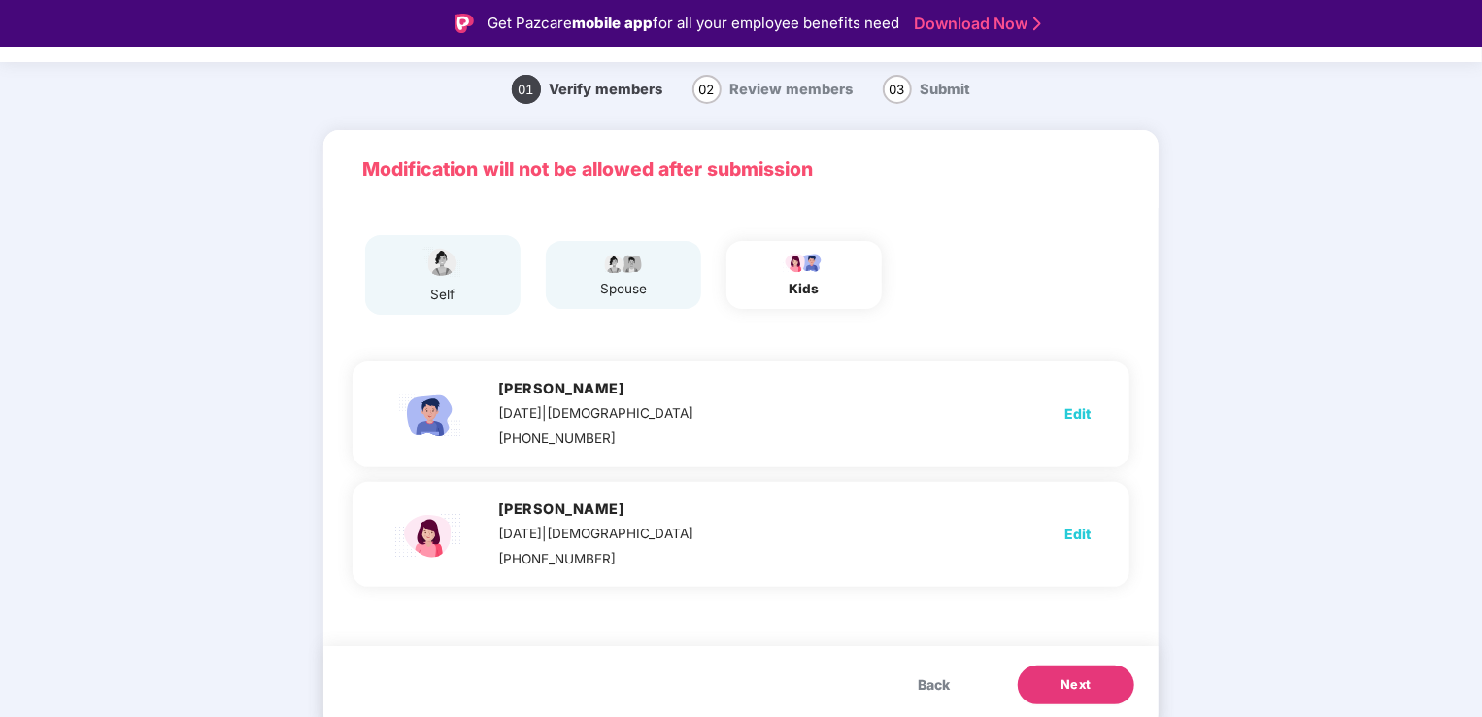
scroll to position [59, 0]
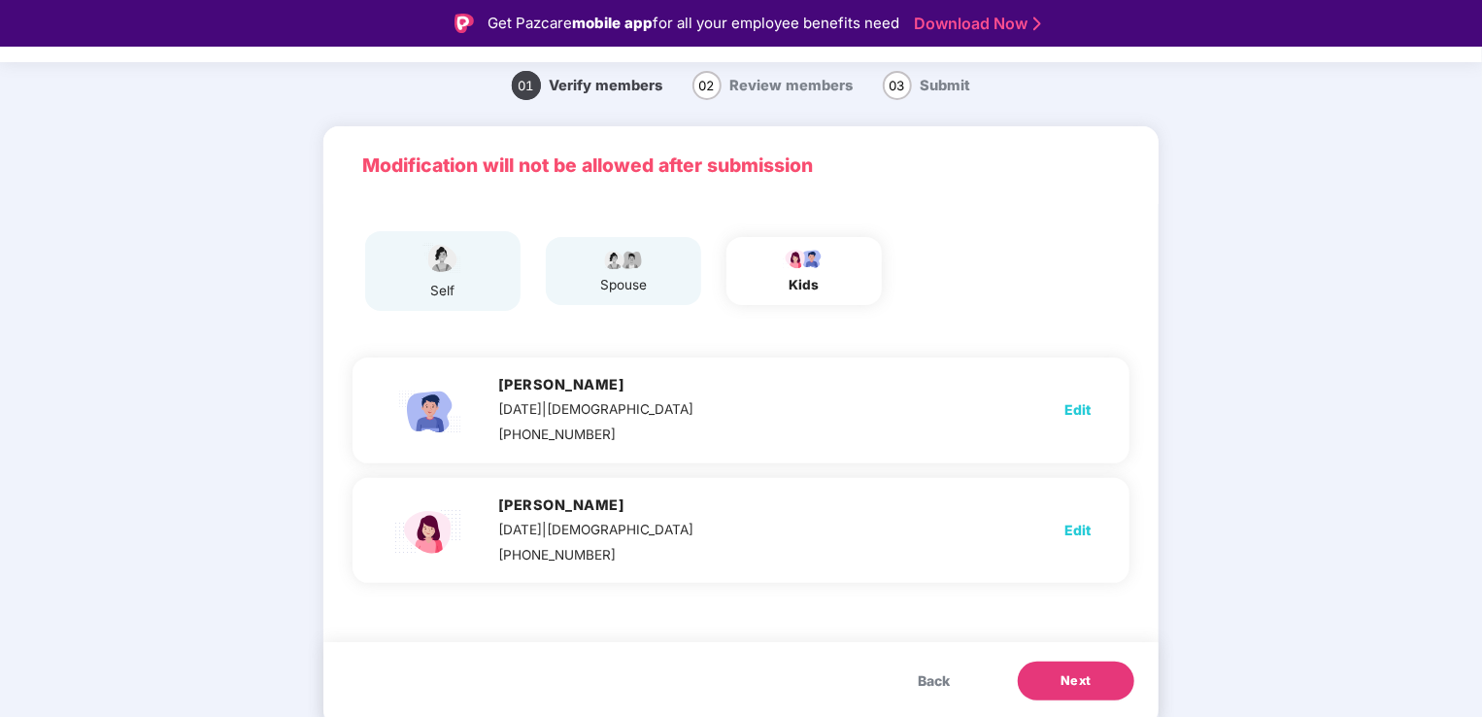
click at [1086, 688] on span "Next" at bounding box center [1075, 680] width 31 height 19
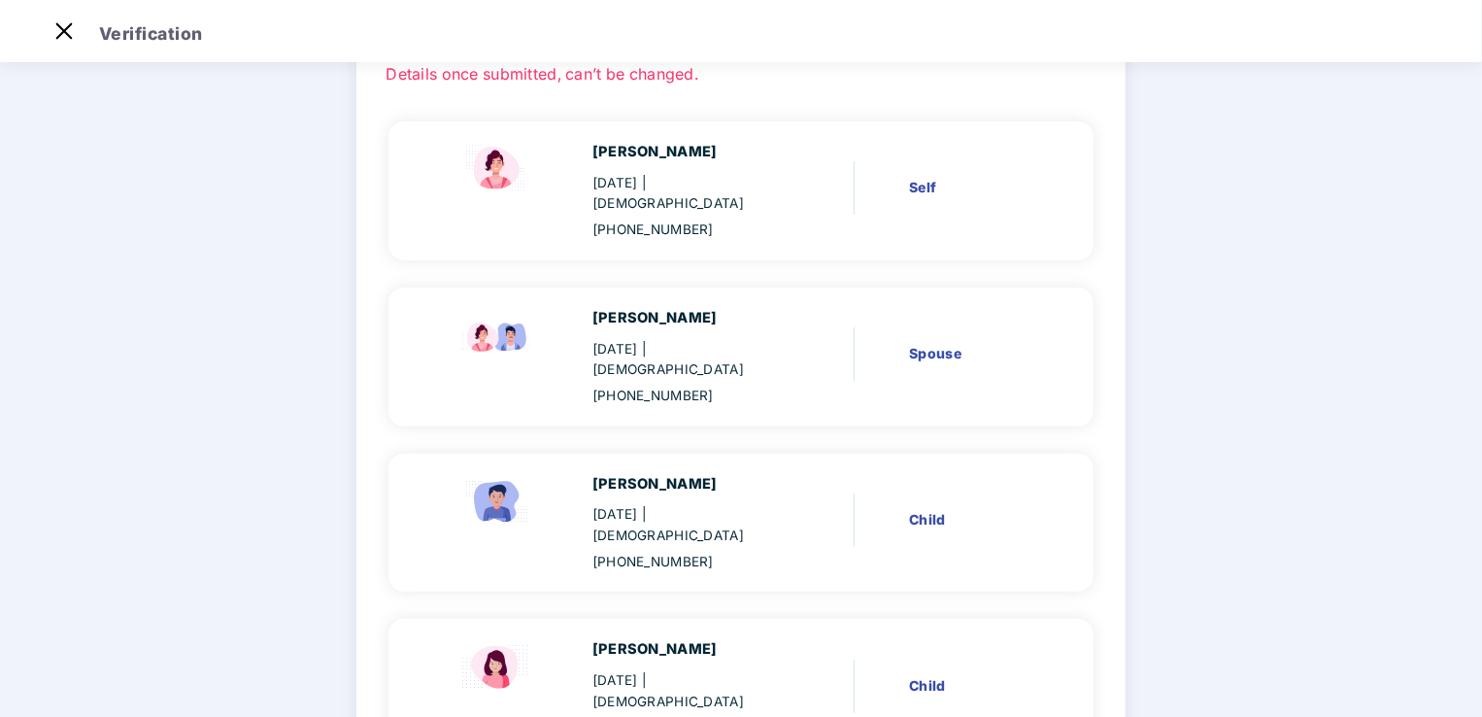
scroll to position [302, 0]
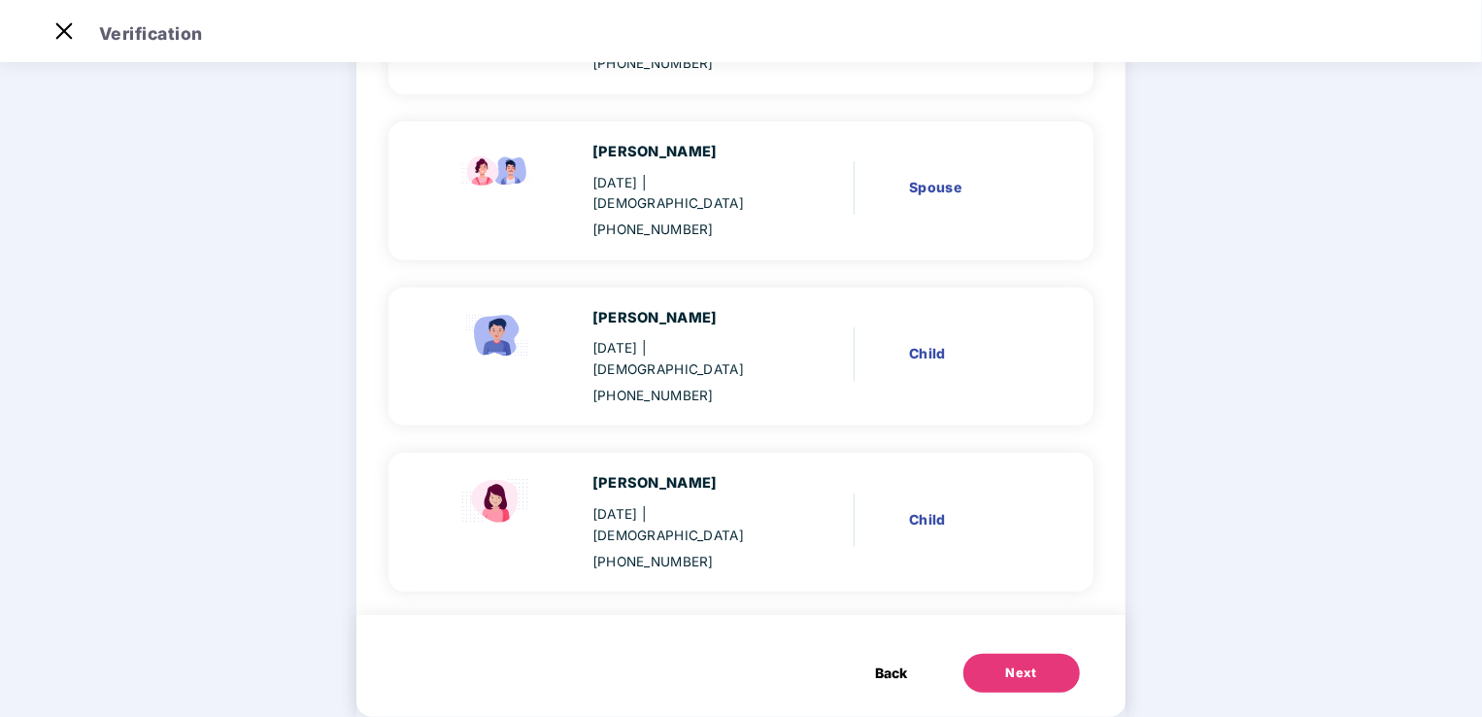
click at [1006, 663] on div "Next" at bounding box center [1021, 672] width 31 height 19
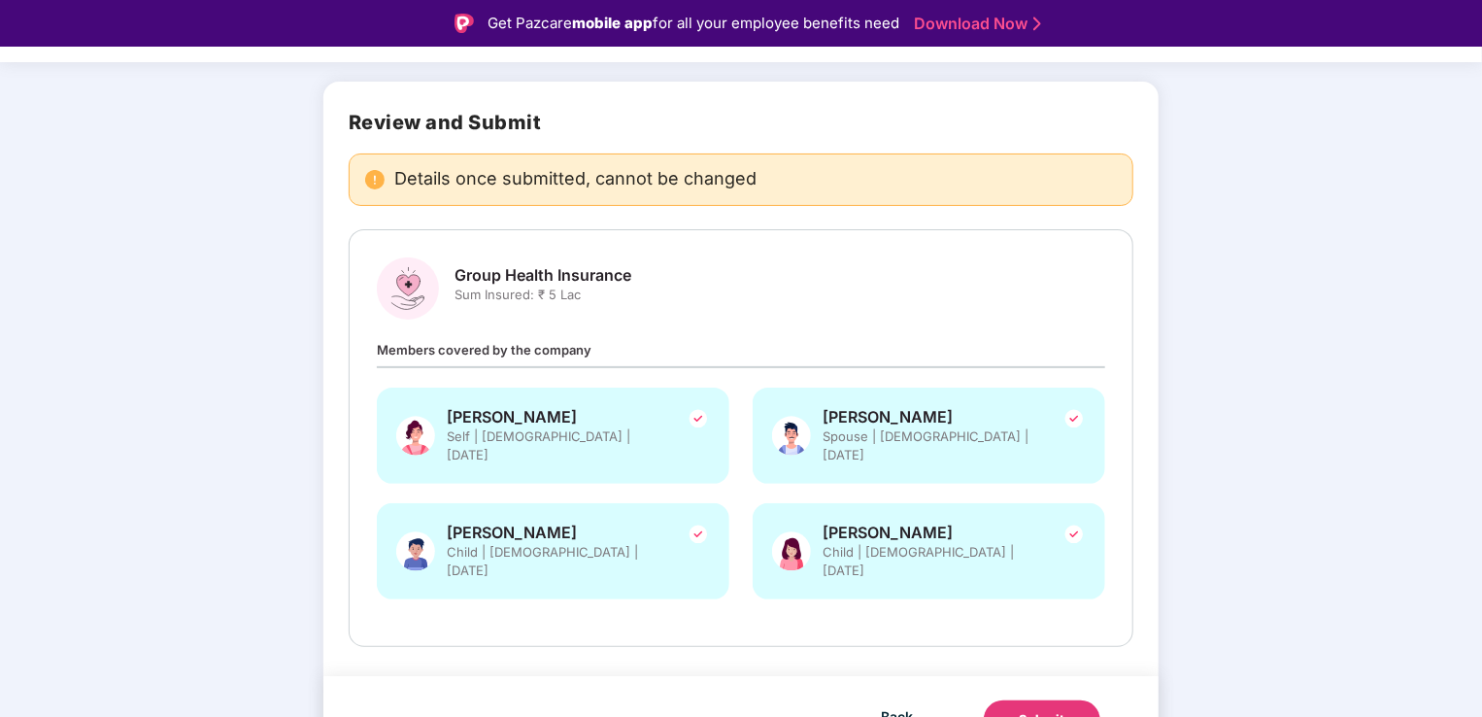
scroll to position [47, 0]
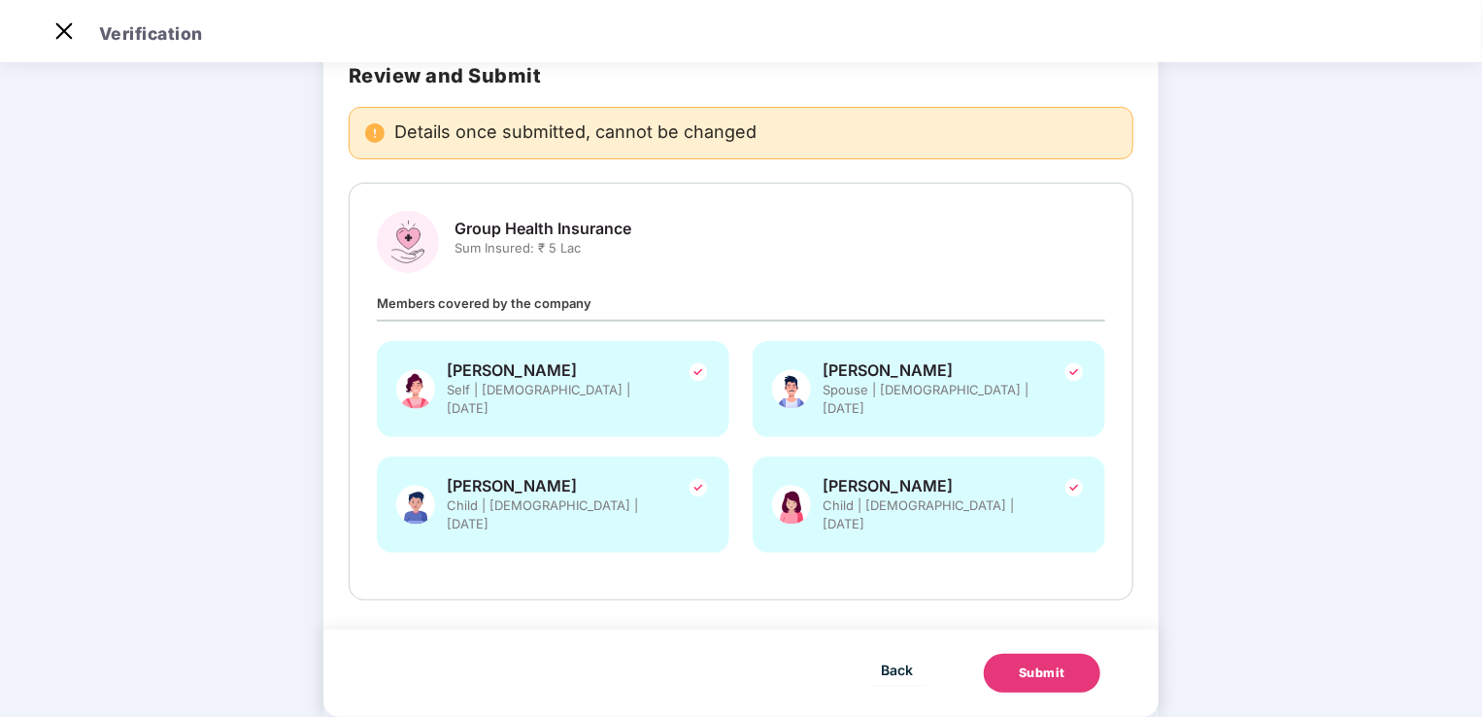
click at [1041, 663] on div "Submit" at bounding box center [1042, 672] width 47 height 19
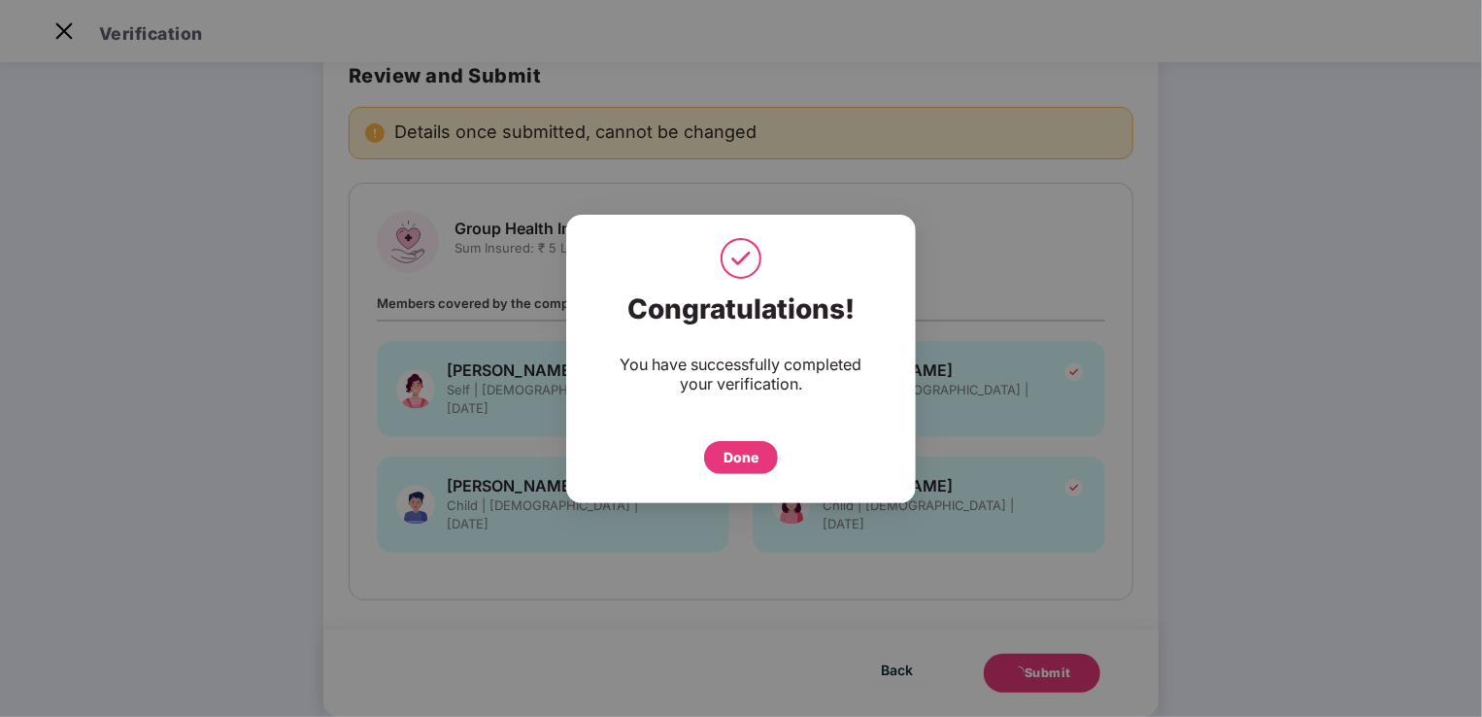
click at [735, 456] on div "Done" at bounding box center [740, 457] width 35 height 21
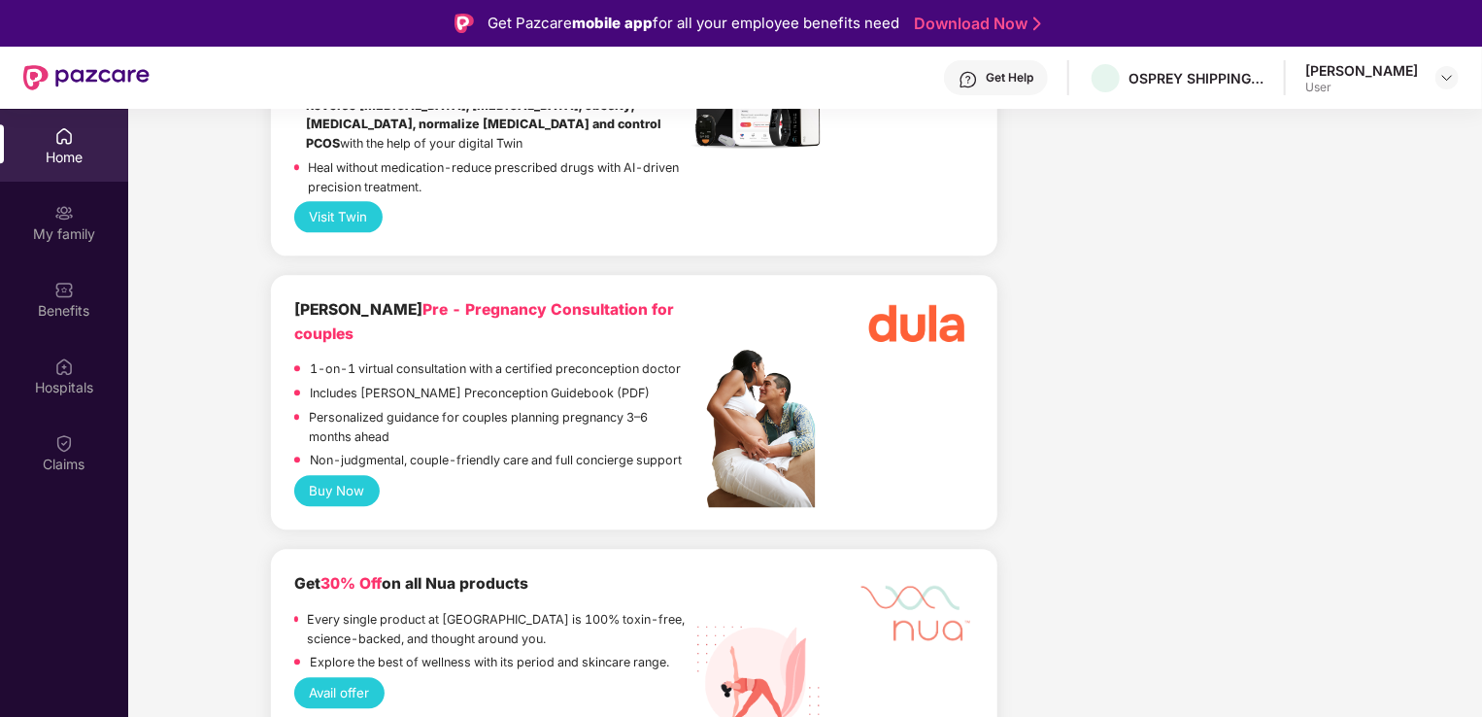
scroll to position [2416, 0]
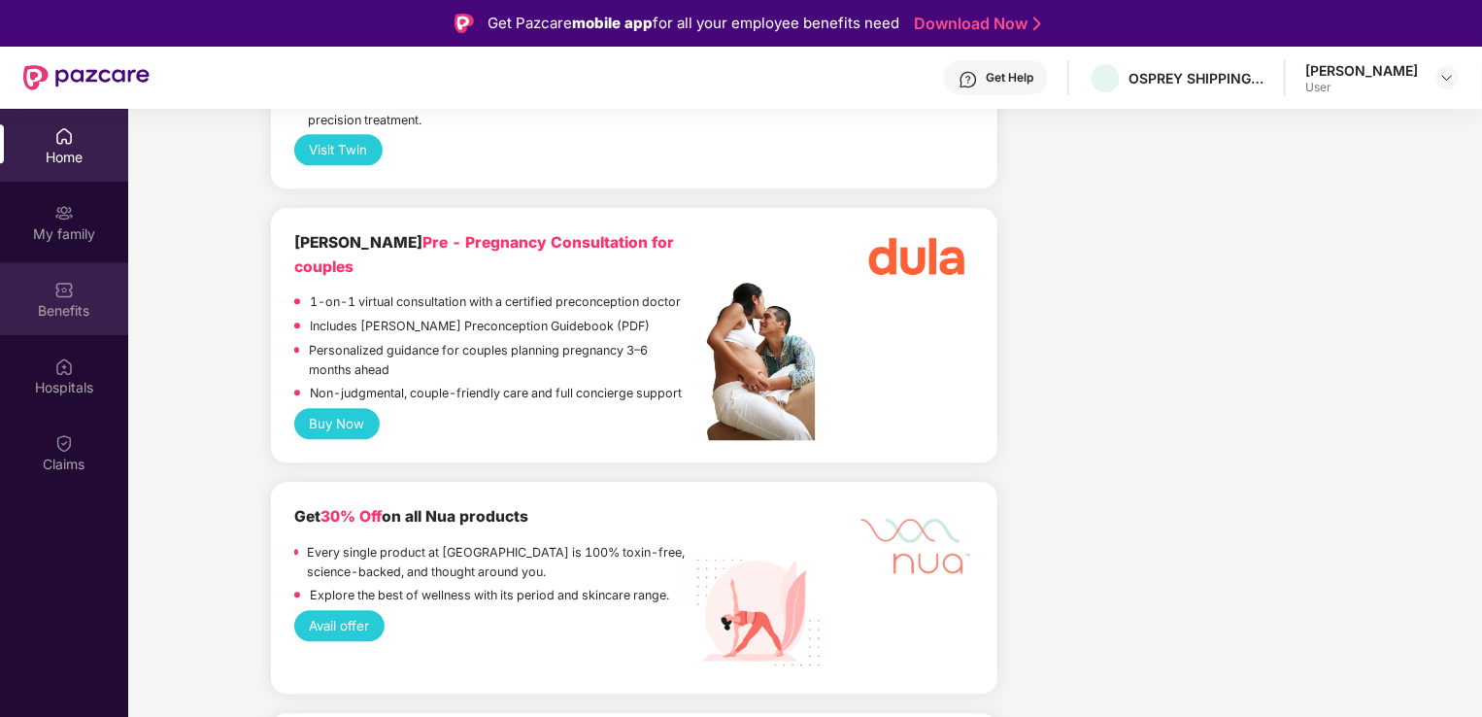
click at [50, 289] on div "Benefits" at bounding box center [64, 298] width 128 height 73
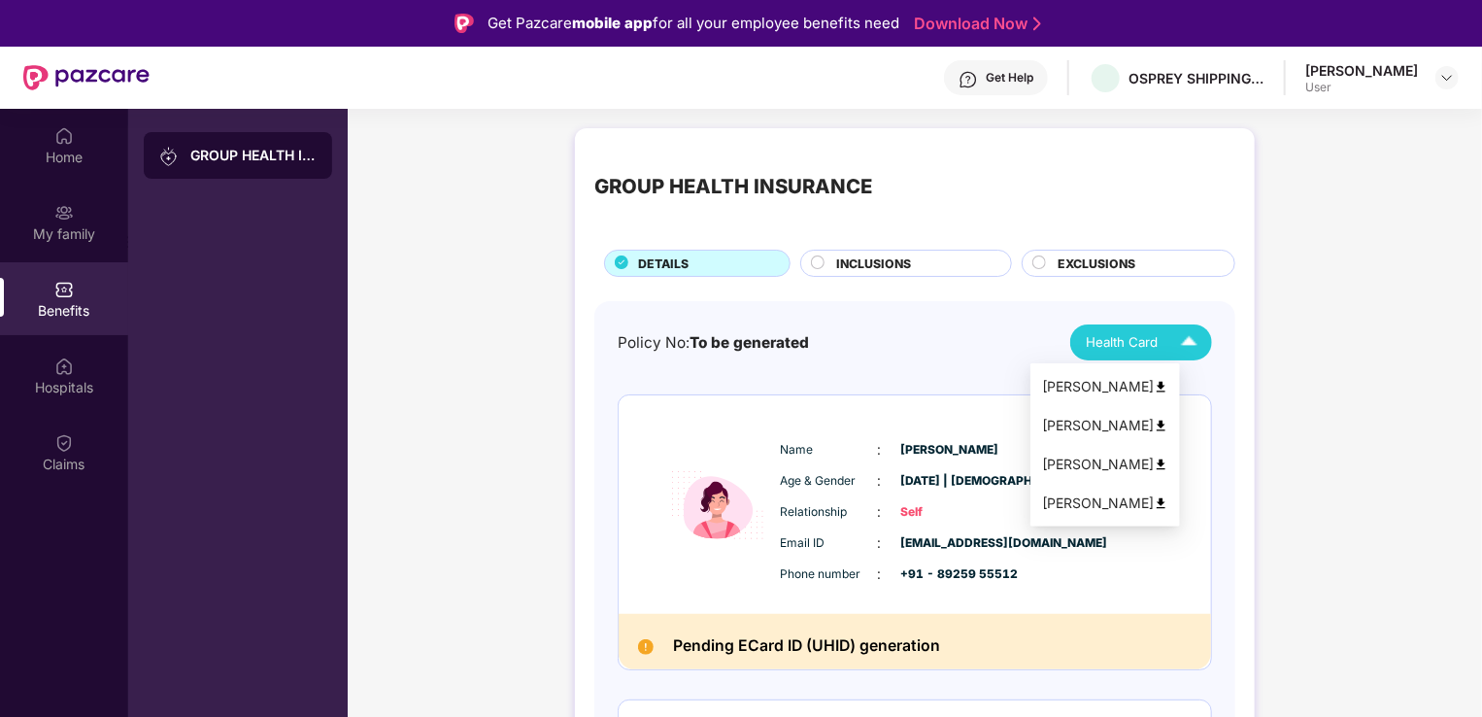
click at [1165, 339] on div "Health Card" at bounding box center [1146, 342] width 120 height 34
click at [1187, 346] on img at bounding box center [1189, 342] width 34 height 34
click at [1168, 386] on img at bounding box center [1161, 387] width 15 height 15
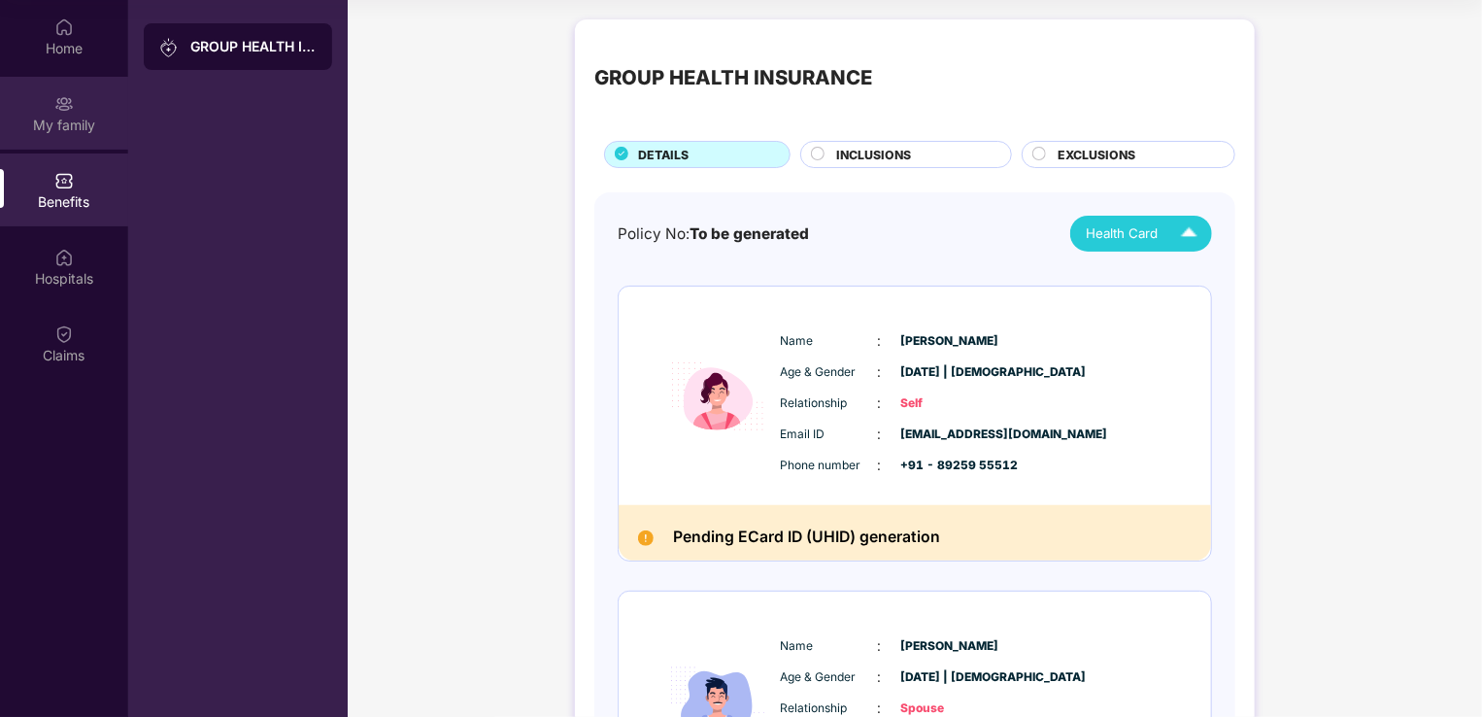
click at [103, 118] on div "My family" at bounding box center [64, 125] width 128 height 19
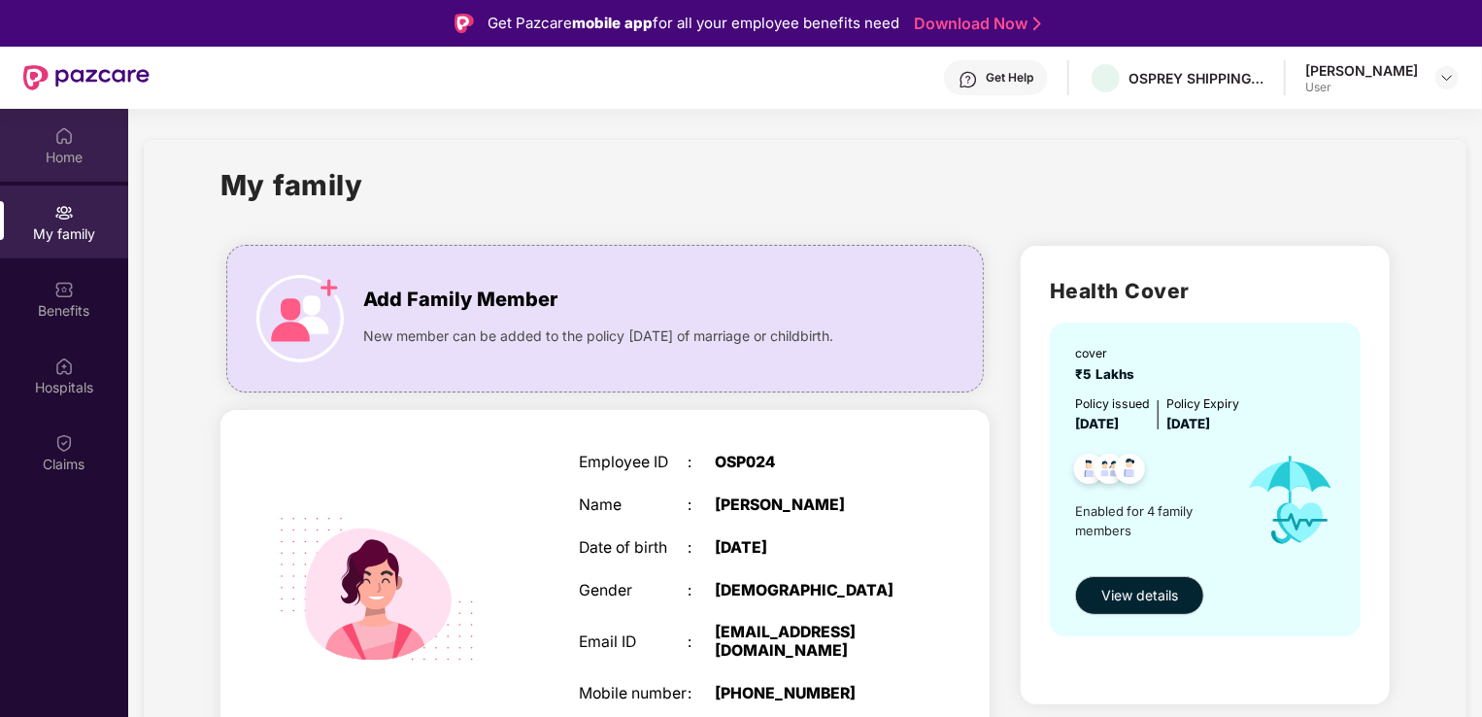
click at [59, 166] on div "Home" at bounding box center [64, 145] width 128 height 73
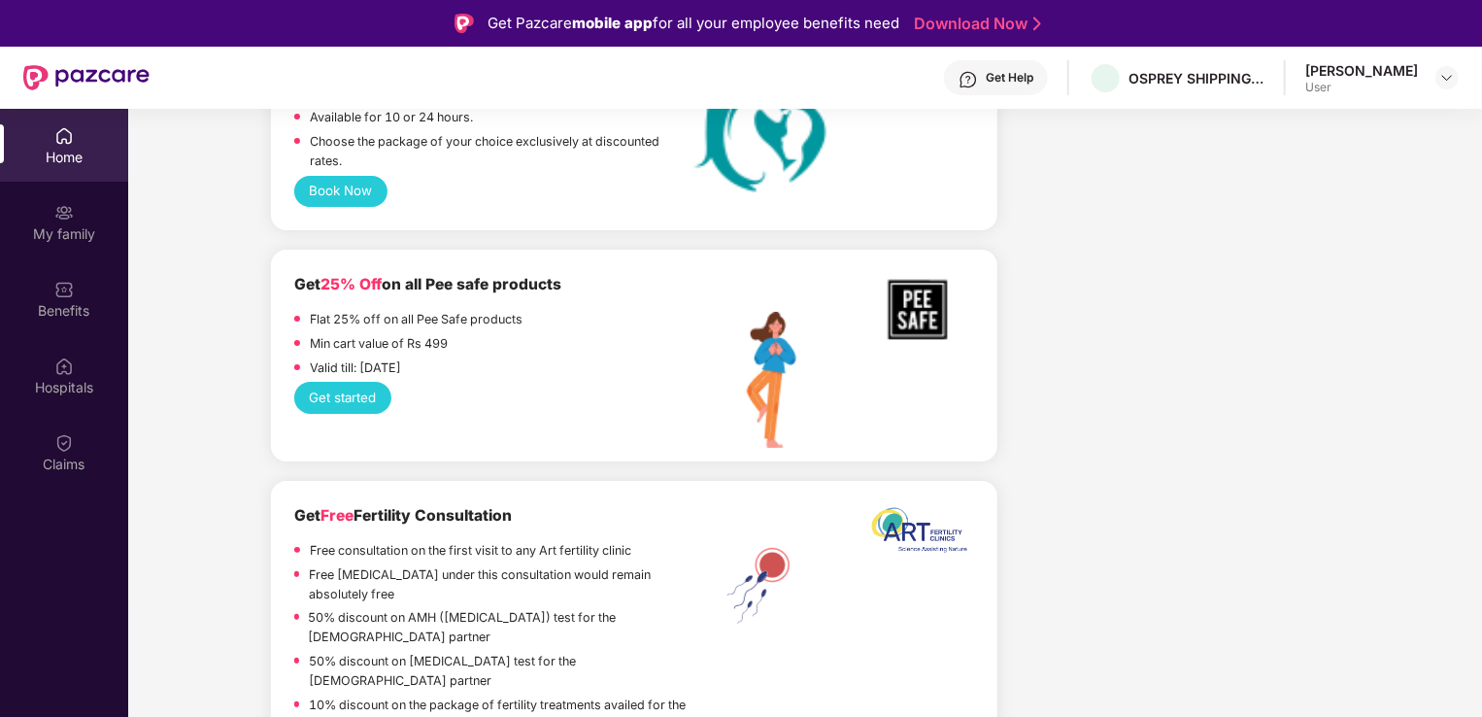
scroll to position [3770, 0]
